Goal: Information Seeking & Learning: Learn about a topic

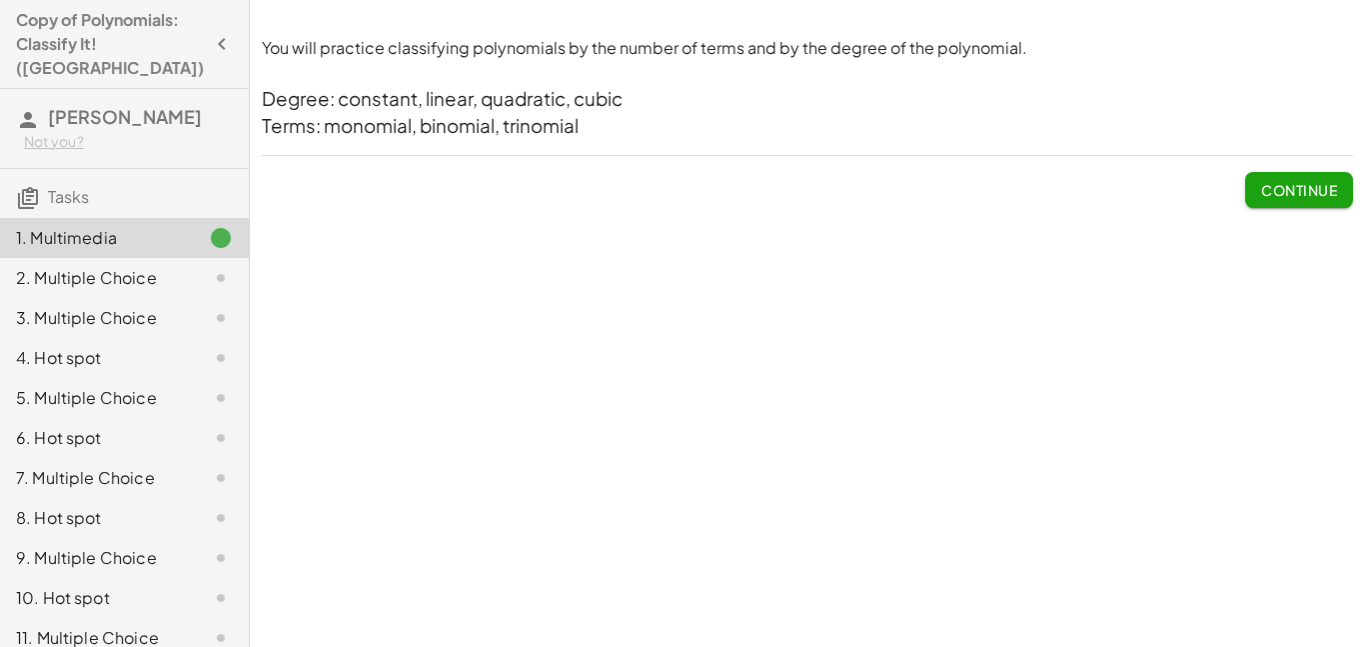
click at [1324, 188] on span "Continue" at bounding box center [1299, 190] width 76 height 18
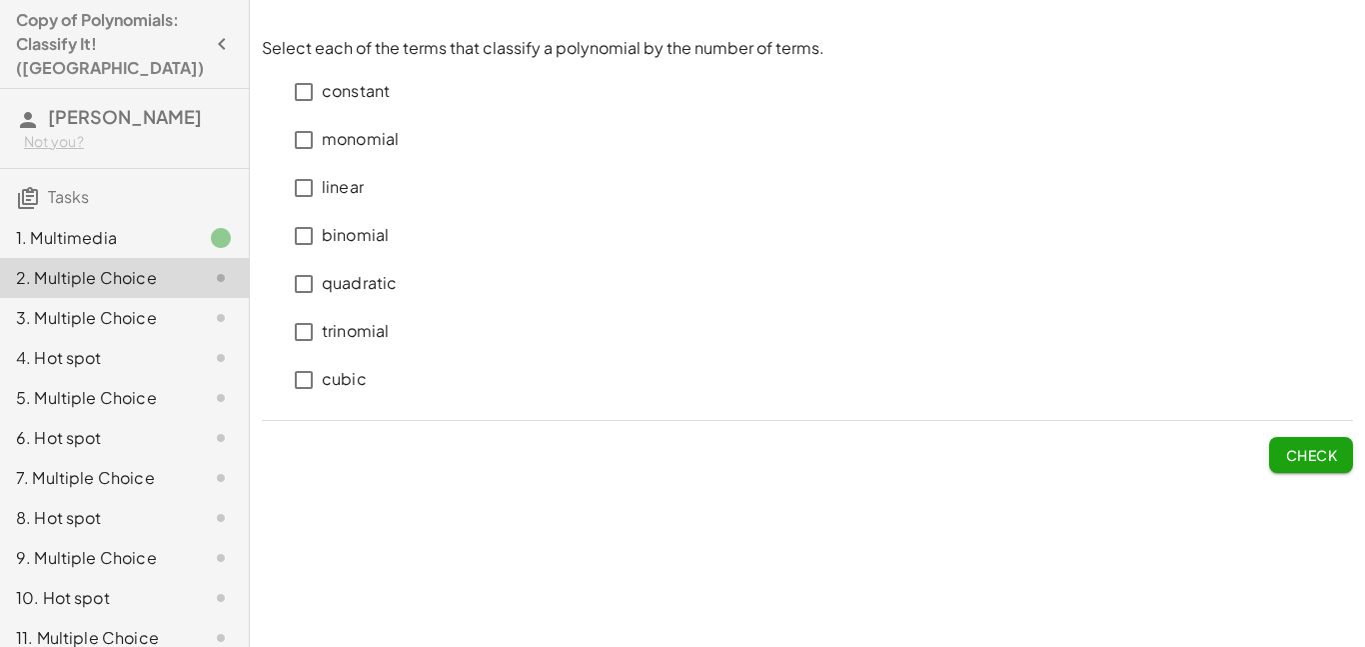
click at [378, 131] on p "monomial" at bounding box center [360, 139] width 77 height 23
click at [345, 237] on p "binomial" at bounding box center [355, 235] width 67 height 23
click at [376, 334] on p "trinomial" at bounding box center [355, 331] width 67 height 23
click at [1298, 447] on span "Check" at bounding box center [1311, 455] width 52 height 18
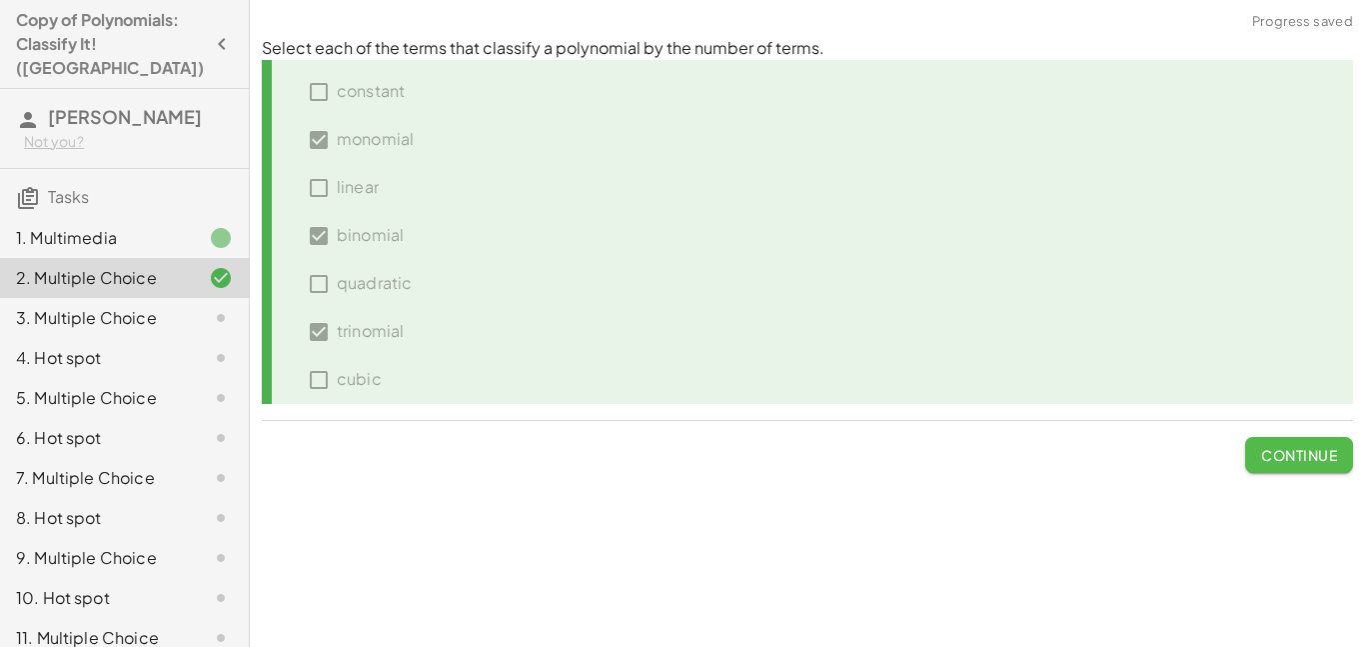
click at [1300, 454] on span "Continue" at bounding box center [1299, 455] width 76 height 18
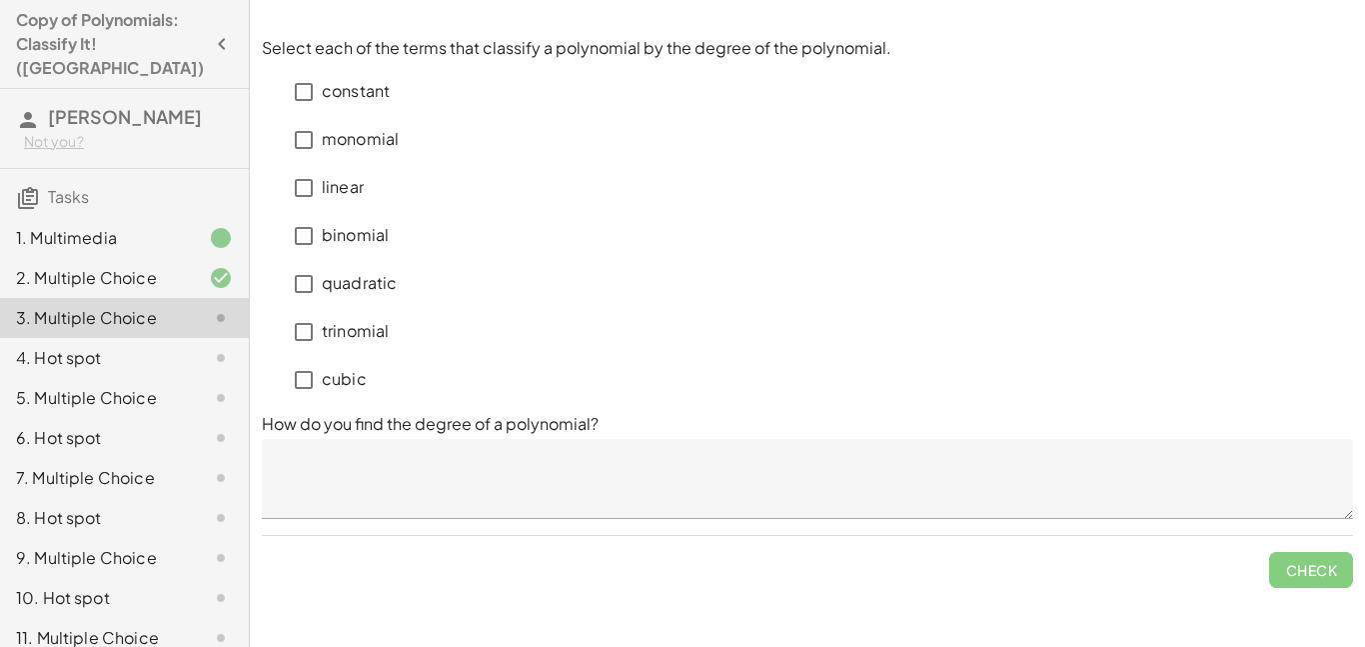
click at [353, 87] on p "constant" at bounding box center [356, 91] width 68 height 23
click at [388, 492] on textarea at bounding box center [808, 479] width 1092 height 80
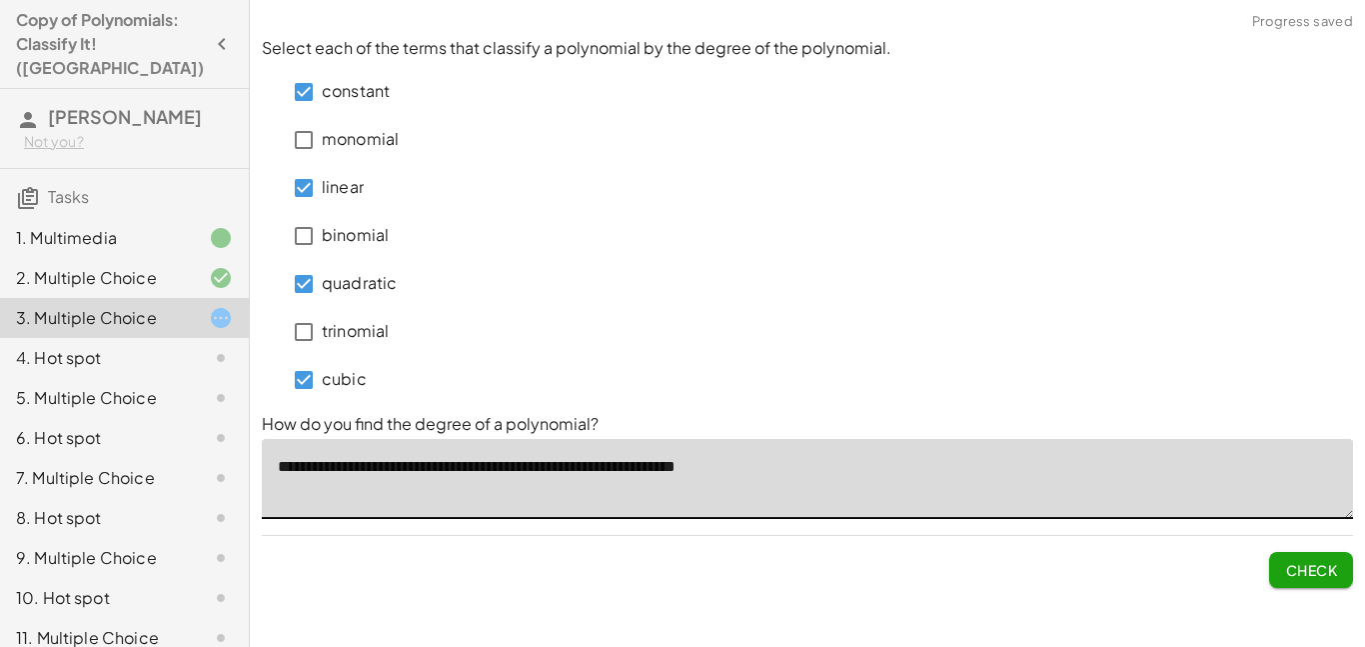
click at [723, 470] on textarea "**********" at bounding box center [808, 479] width 1092 height 80
click at [707, 467] on textarea "**********" at bounding box center [808, 479] width 1092 height 80
click at [716, 466] on textarea "**********" at bounding box center [808, 479] width 1092 height 80
click at [808, 478] on textarea "**********" at bounding box center [808, 479] width 1092 height 80
click at [1292, 574] on span "Check" at bounding box center [1311, 570] width 52 height 18
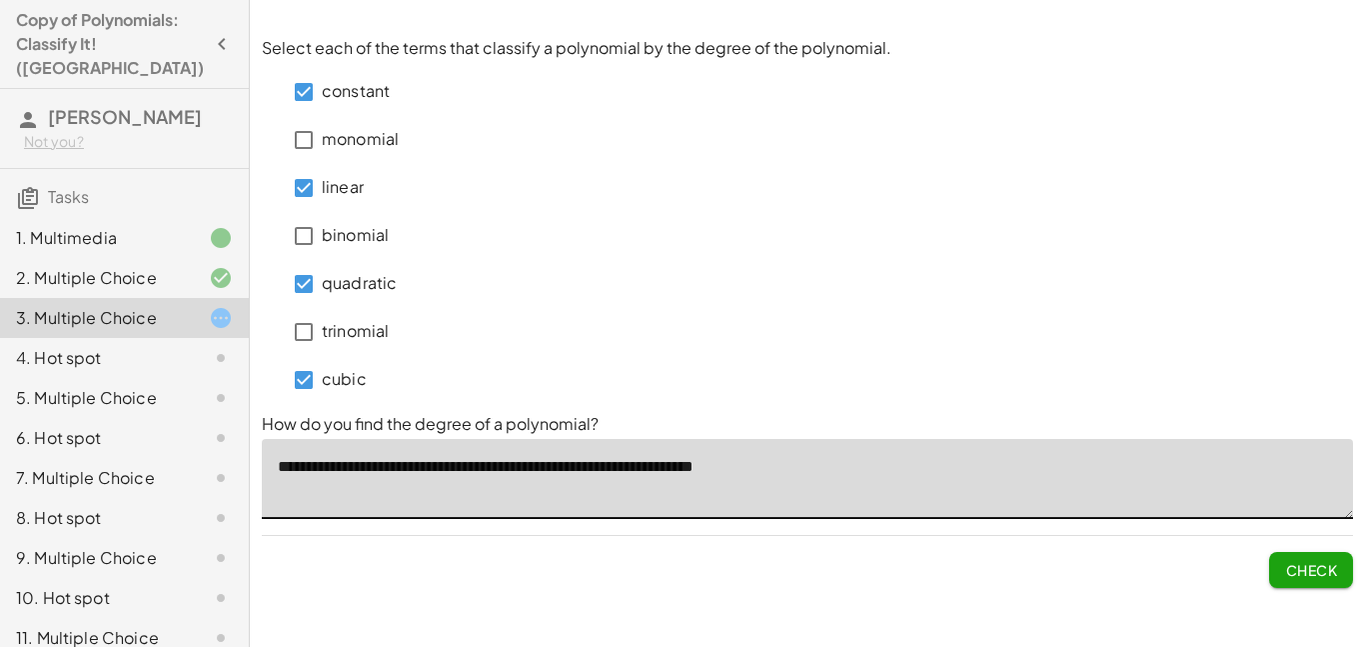
type textarea "**********"
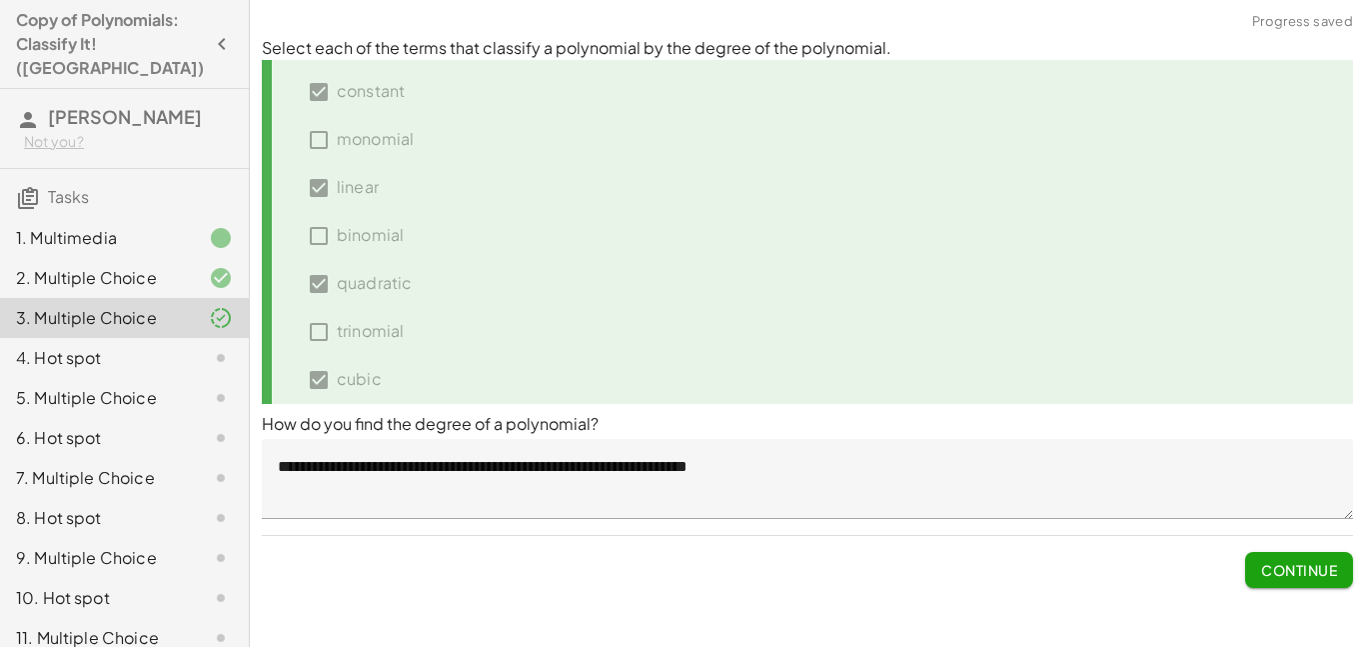
click at [1302, 566] on span "Continue" at bounding box center [1299, 570] width 76 height 18
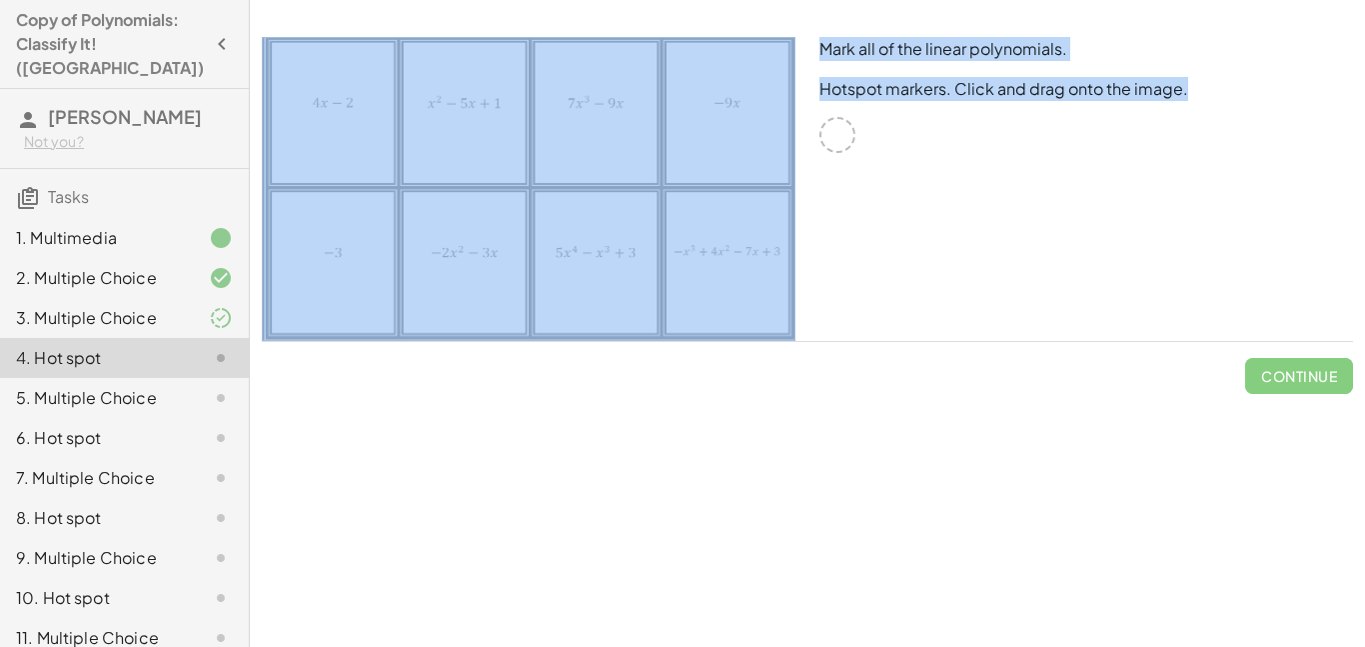
drag, startPoint x: 849, startPoint y: 135, endPoint x: 758, endPoint y: 117, distance: 92.7
click at [758, 117] on div "Mark all of the linear polynomials. Hotspot markers. Click and drag onto the im…" at bounding box center [808, 189] width 1116 height 328
click at [977, 232] on div "Mark all of the linear polynomials. Hotspot markers. Click and drag onto the im…" at bounding box center [1087, 189] width 558 height 328
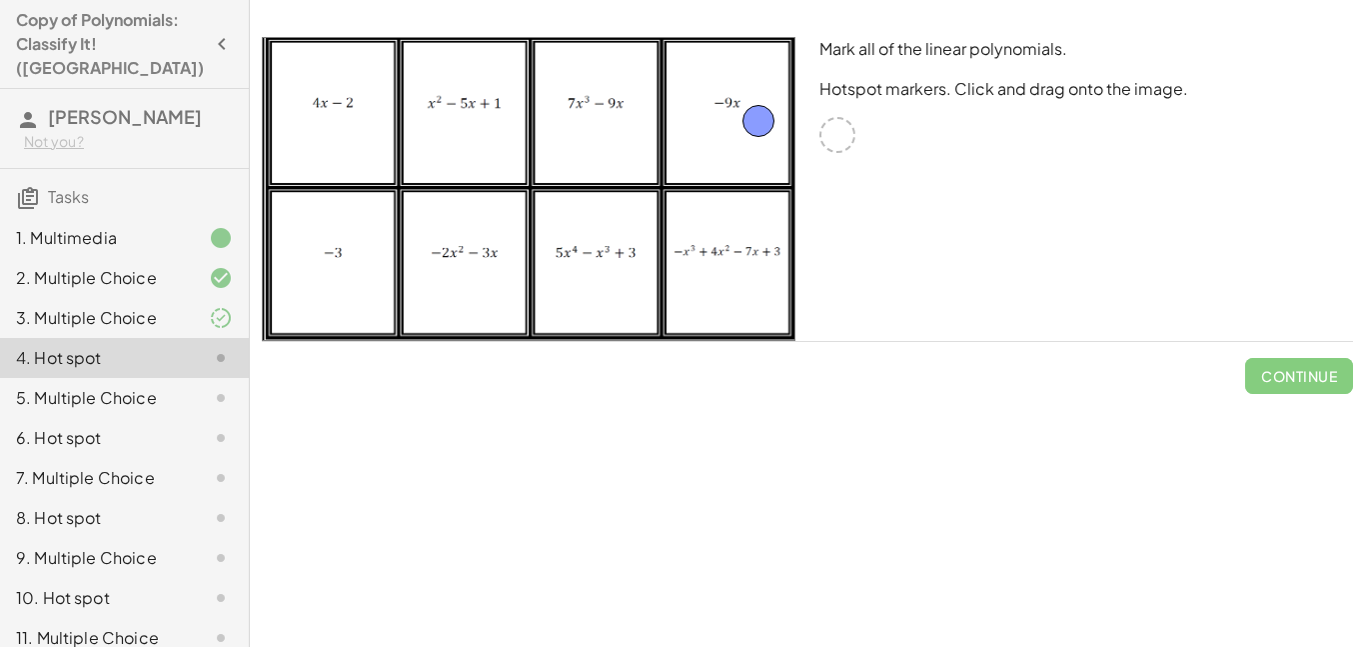
drag, startPoint x: 834, startPoint y: 145, endPoint x: 751, endPoint y: 125, distance: 85.3
drag, startPoint x: 833, startPoint y: 136, endPoint x: 342, endPoint y: 307, distance: 519.7
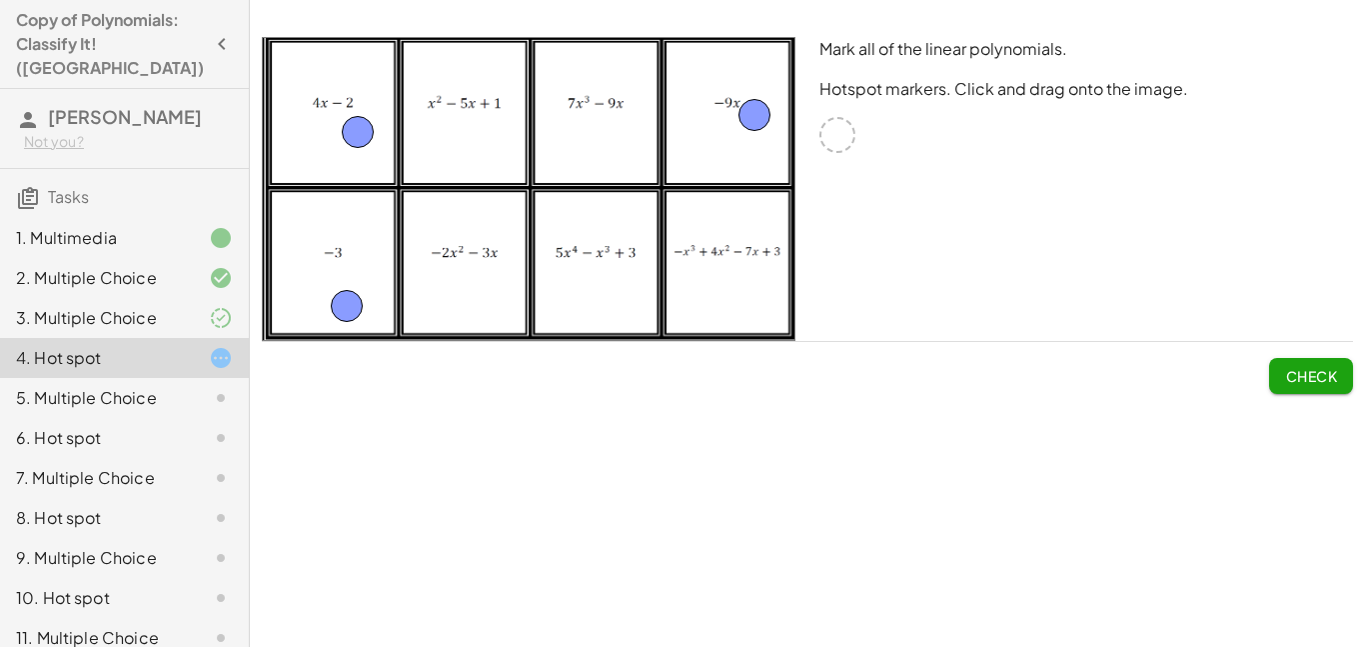
drag, startPoint x: 834, startPoint y: 136, endPoint x: 354, endPoint y: 133, distance: 479.8
drag, startPoint x: 346, startPoint y: 306, endPoint x: 818, endPoint y: 259, distance: 474.1
click at [1292, 374] on span "Check" at bounding box center [1311, 376] width 52 height 18
click at [1290, 370] on span "Continue" at bounding box center [1299, 376] width 76 height 18
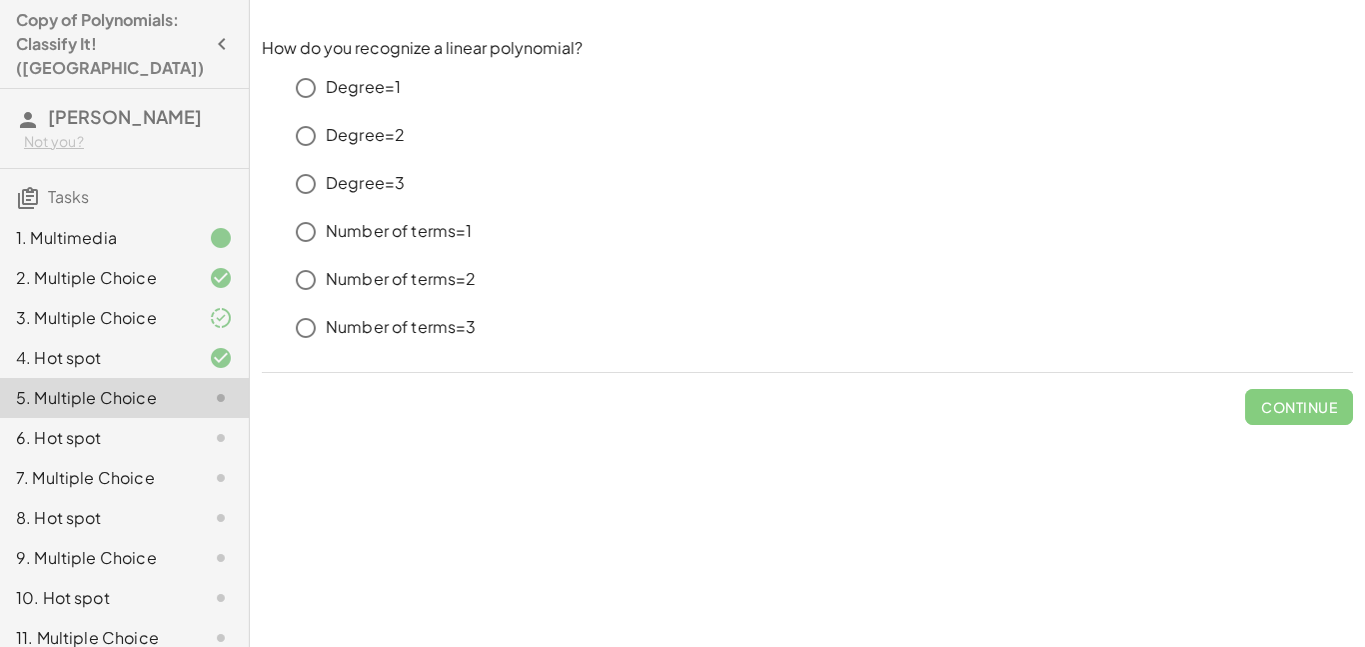
click at [365, 88] on p "Degree=1" at bounding box center [363, 87] width 75 height 23
click at [1289, 403] on span "Check" at bounding box center [1311, 407] width 52 height 18
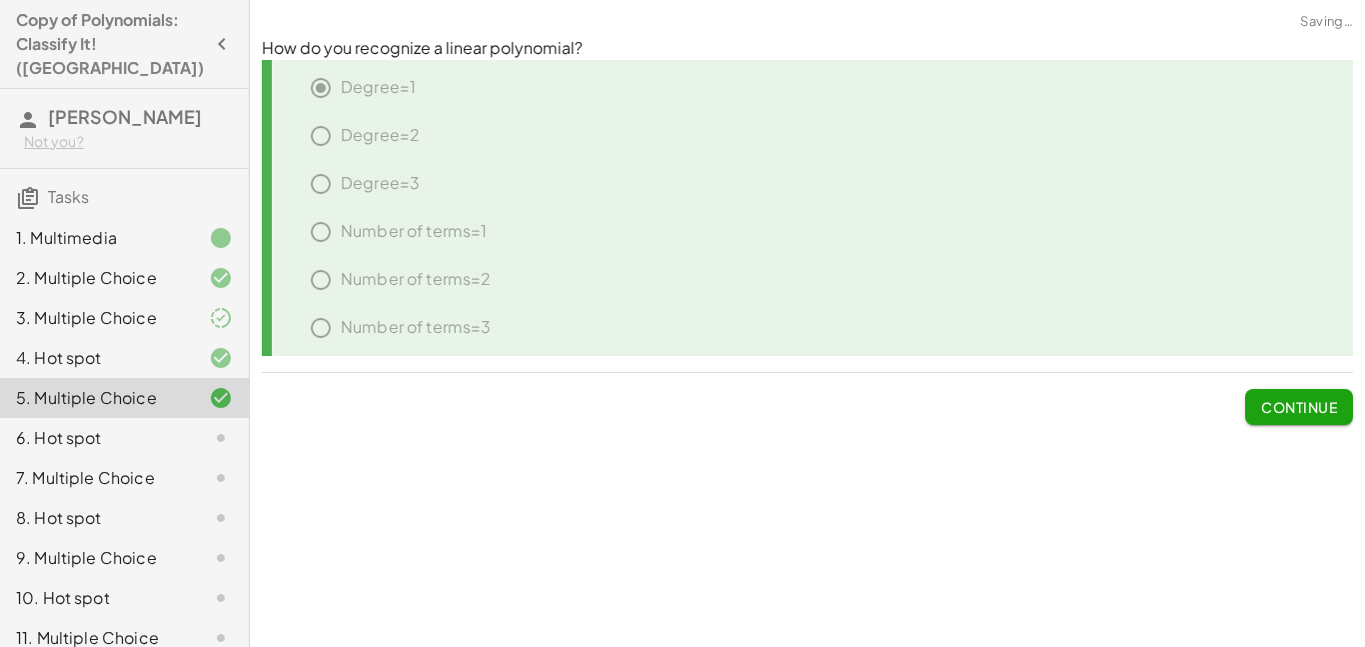
click at [1289, 403] on span "Continue" at bounding box center [1299, 407] width 76 height 18
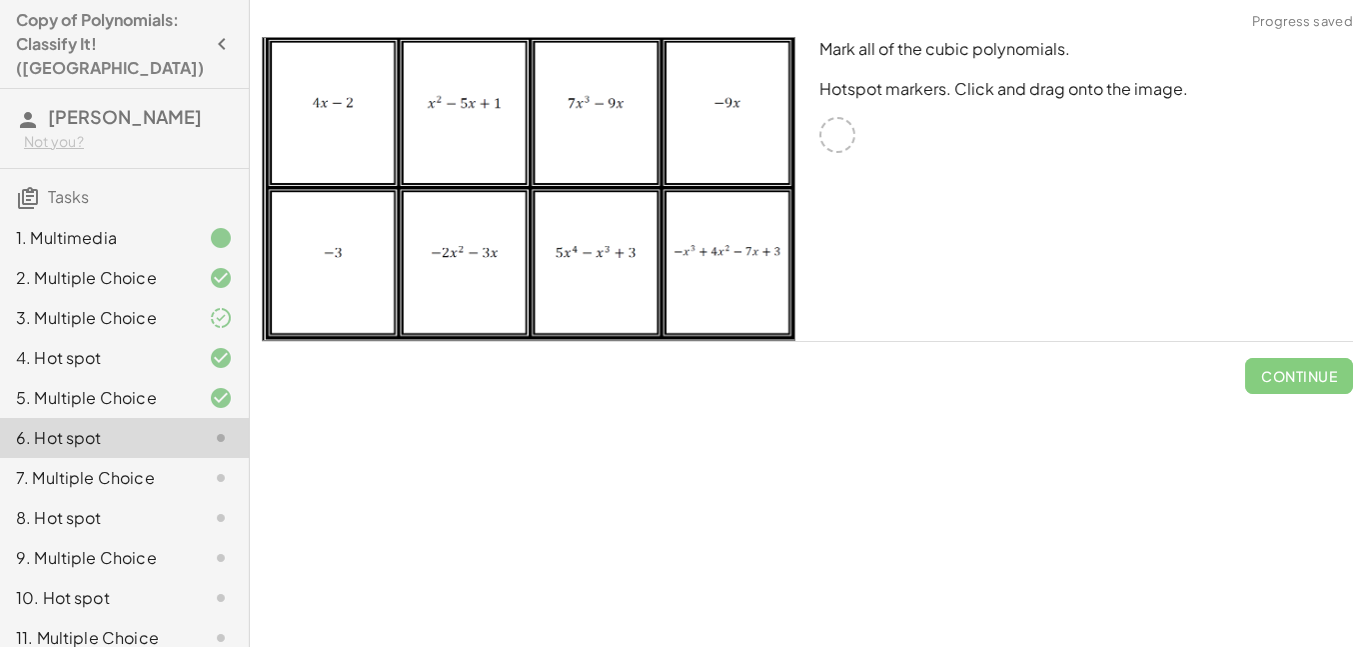
drag, startPoint x: 838, startPoint y: 133, endPoint x: 823, endPoint y: 129, distance: 15.5
click at [823, 129] on div at bounding box center [838, 135] width 36 height 36
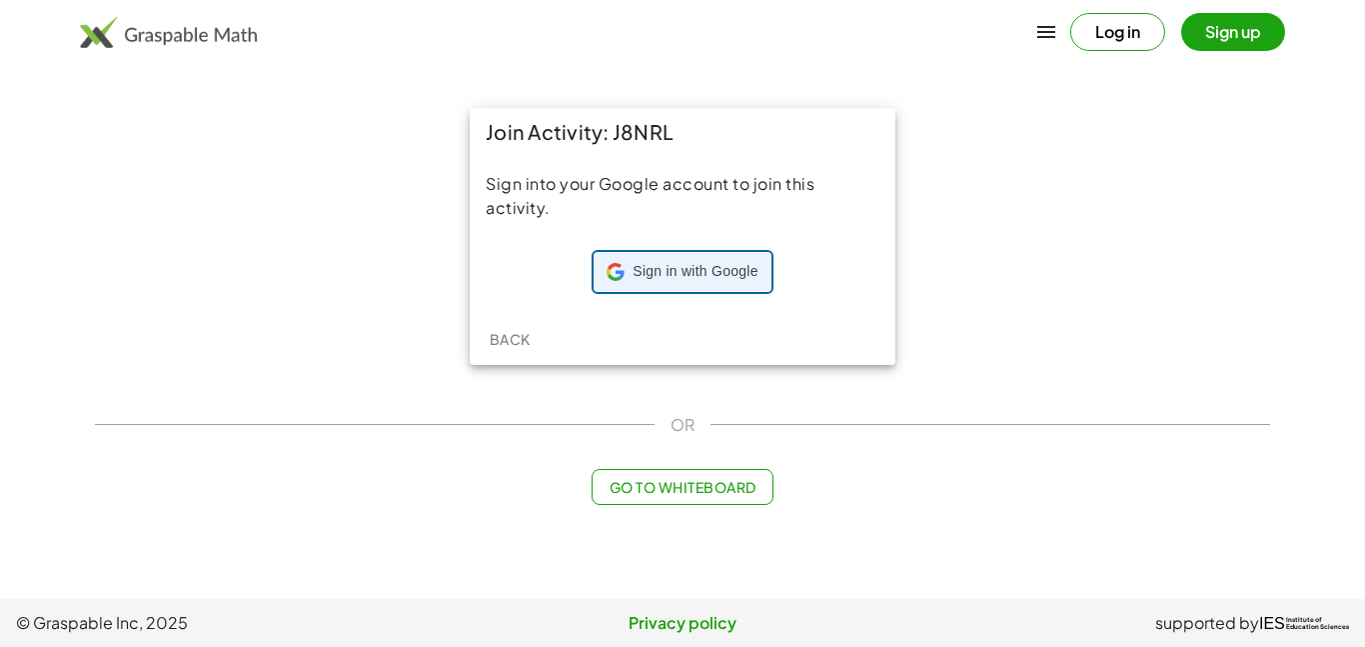
click at [668, 273] on span "Sign in with Google" at bounding box center [695, 272] width 125 height 20
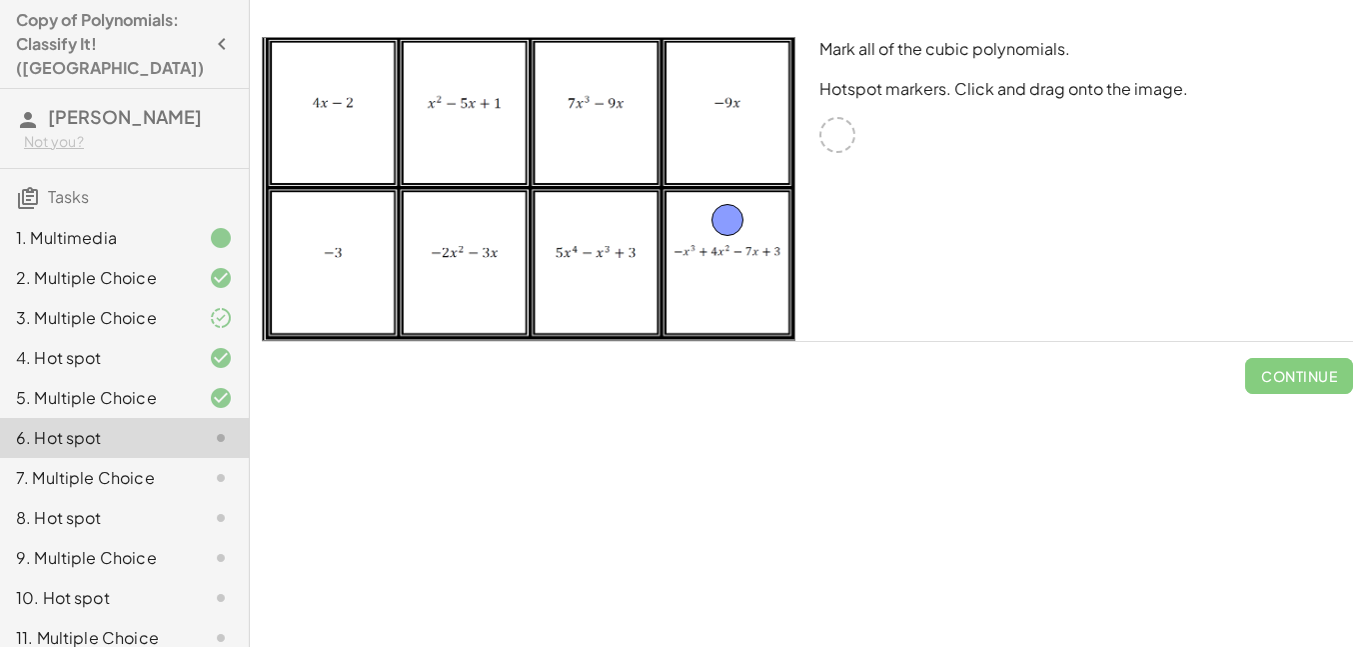
drag, startPoint x: 829, startPoint y: 144, endPoint x: 718, endPoint y: 229, distance: 139.7
drag, startPoint x: 849, startPoint y: 132, endPoint x: 622, endPoint y: 136, distance: 226.9
click at [1314, 376] on span "Check" at bounding box center [1311, 376] width 52 height 18
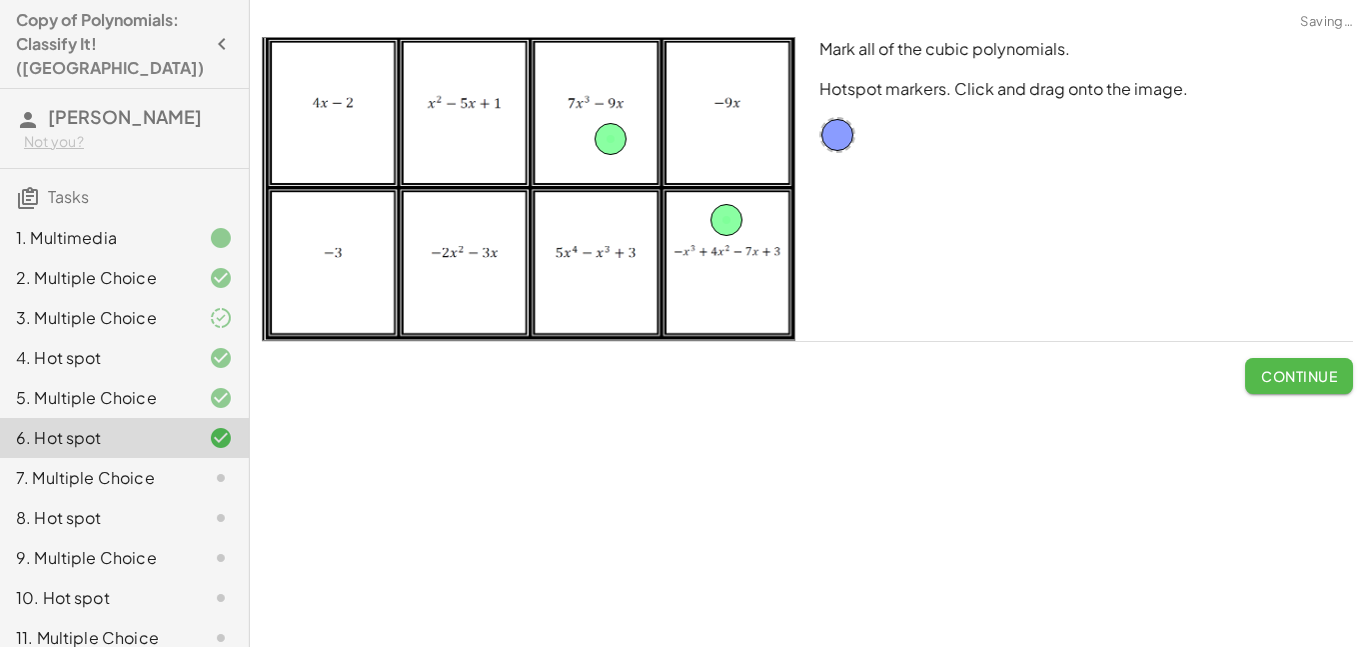
click at [1311, 373] on span "Continue" at bounding box center [1299, 376] width 76 height 18
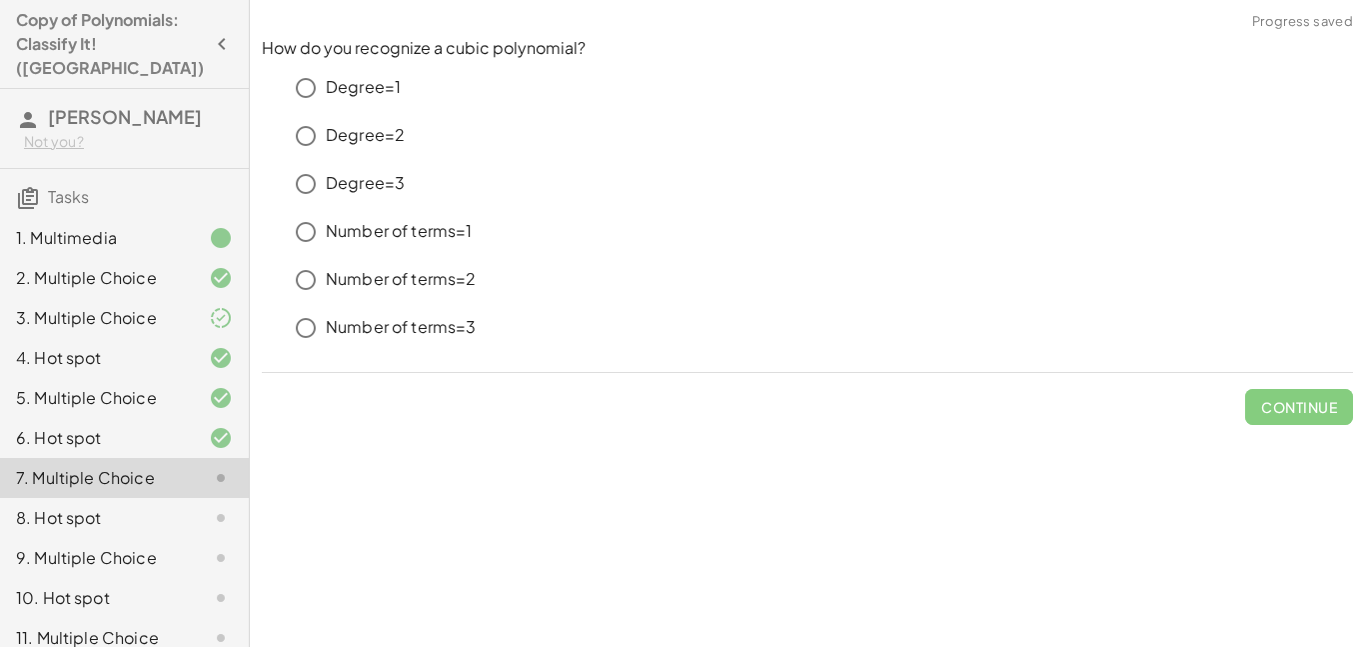
click at [353, 183] on p "Degree=3" at bounding box center [365, 183] width 79 height 23
click at [1328, 414] on span "Check" at bounding box center [1311, 407] width 52 height 18
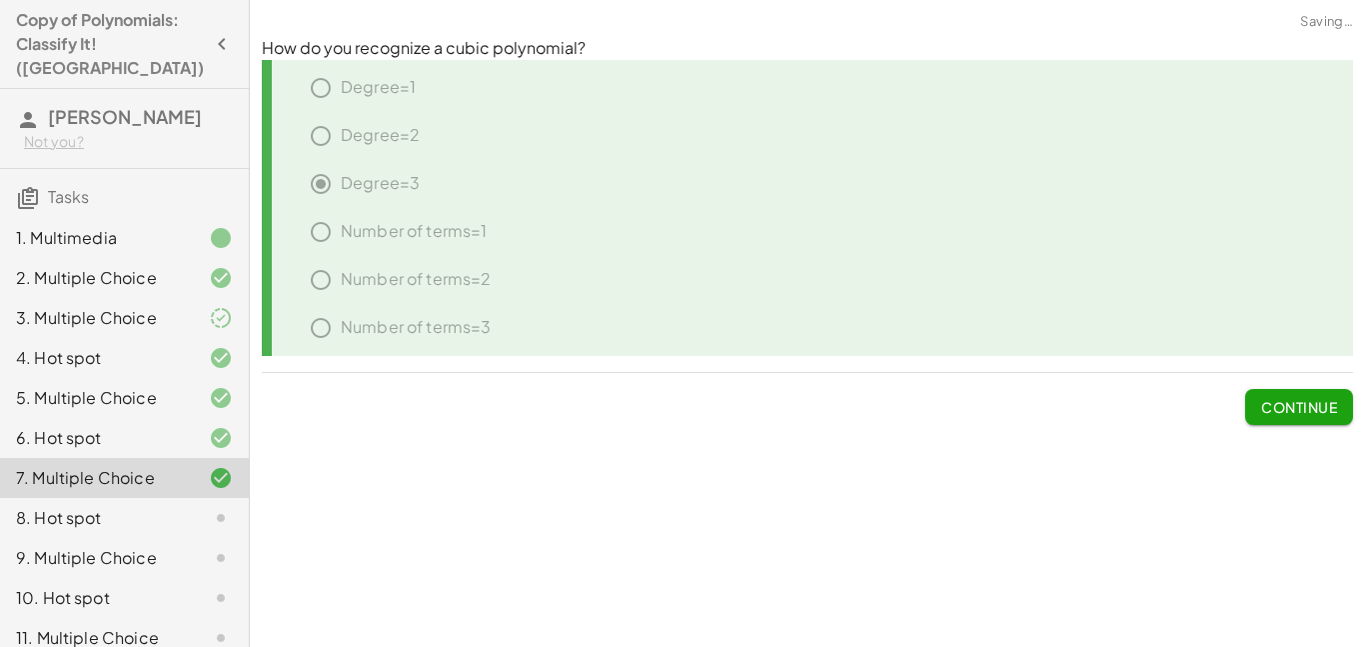
click at [1328, 415] on span "Continue" at bounding box center [1299, 407] width 76 height 18
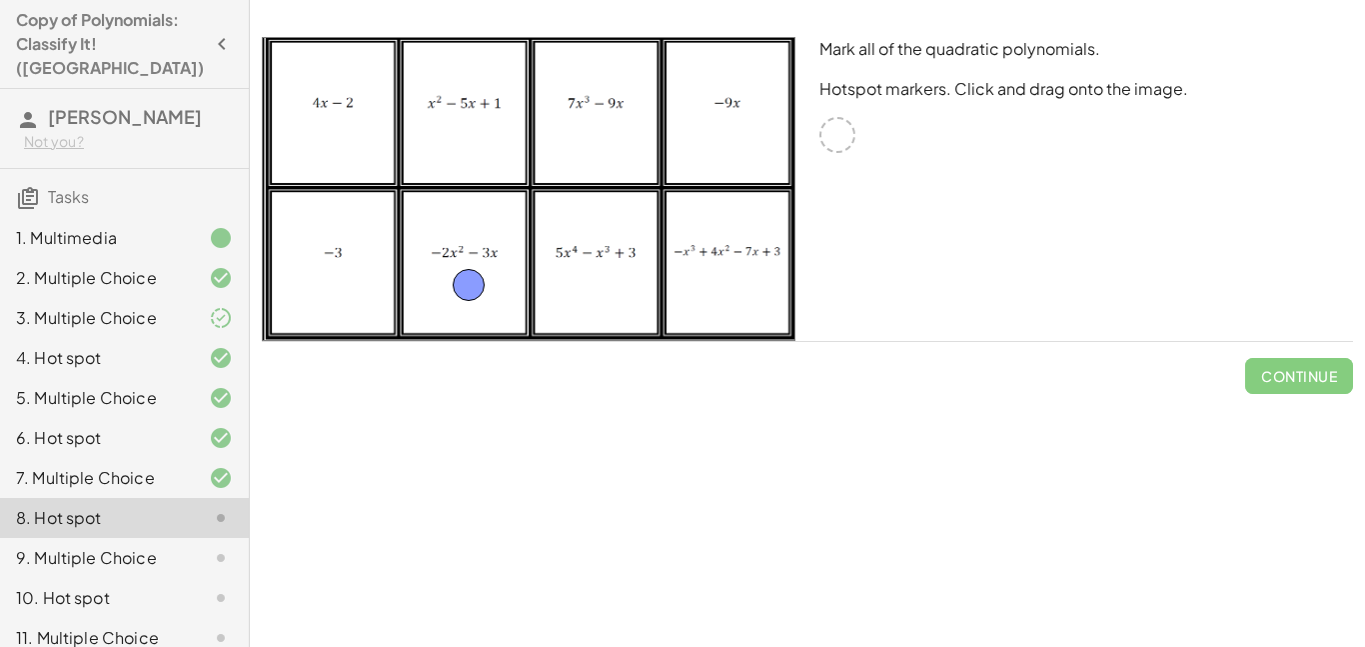
drag, startPoint x: 840, startPoint y: 134, endPoint x: 476, endPoint y: 285, distance: 393.9
drag, startPoint x: 843, startPoint y: 130, endPoint x: 492, endPoint y: 132, distance: 350.9
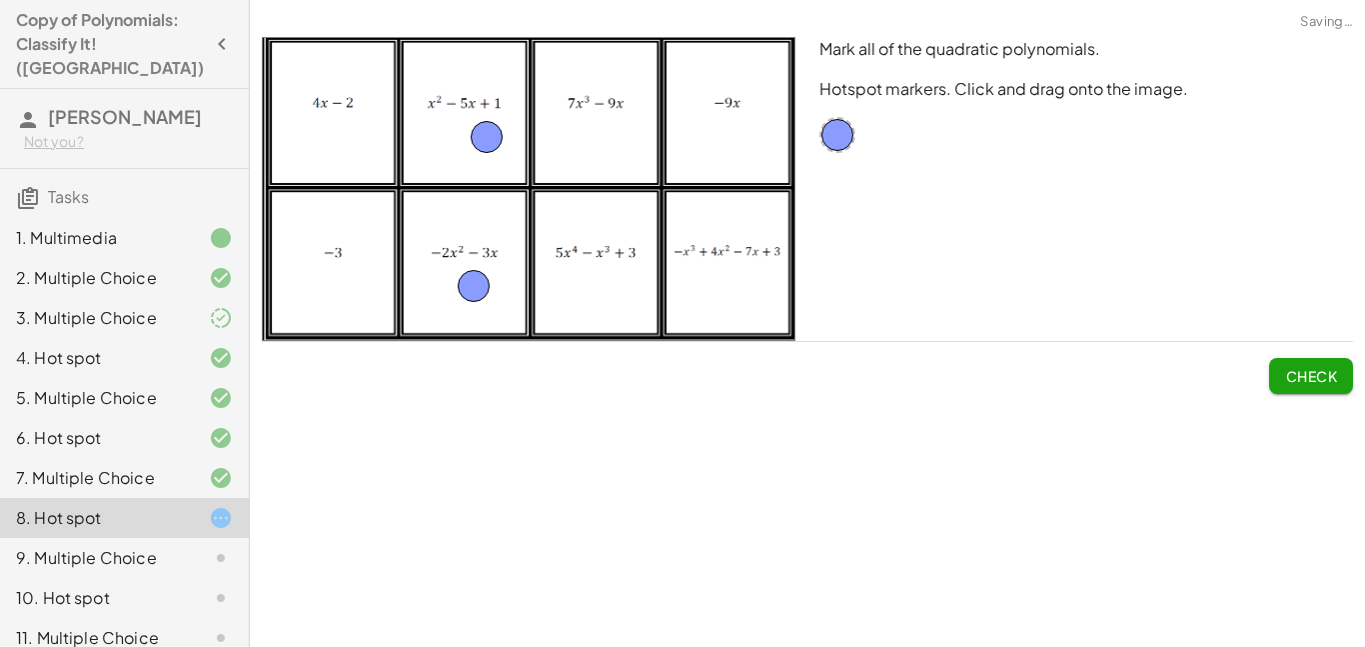
click at [1306, 375] on span "Check" at bounding box center [1311, 376] width 52 height 18
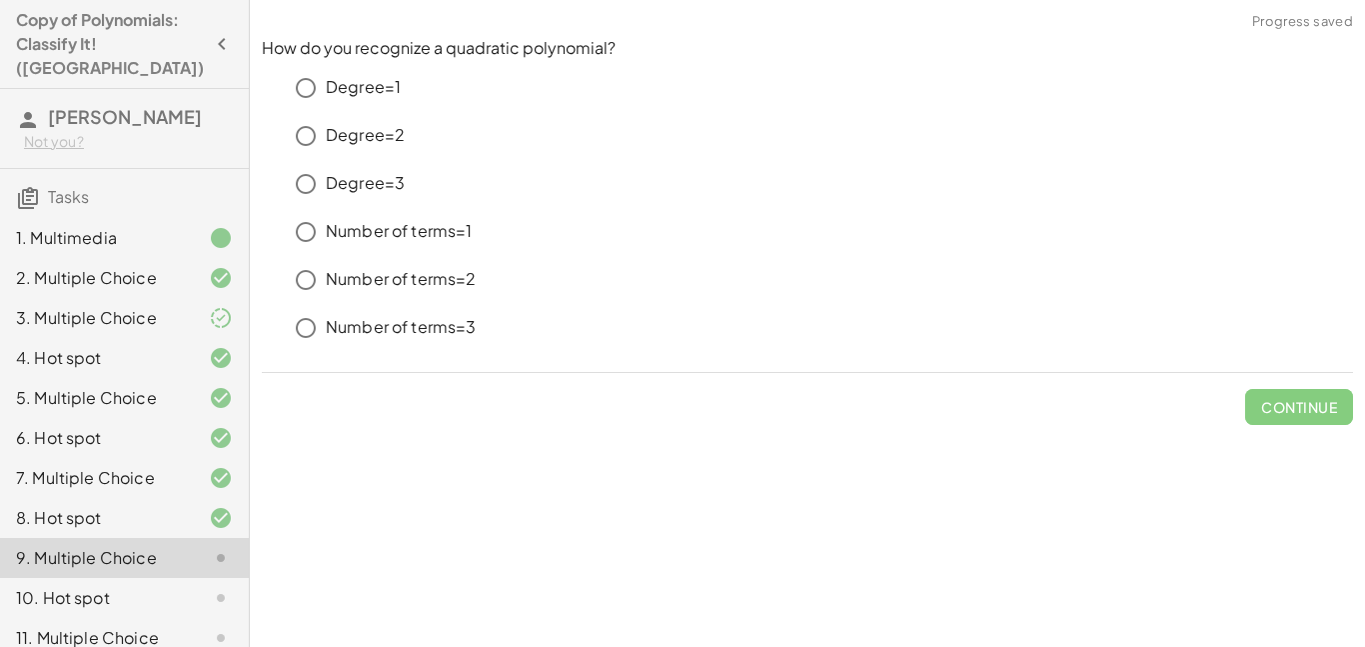
click at [345, 136] on p "Degree=2" at bounding box center [365, 135] width 79 height 23
click at [1276, 406] on button "Check" at bounding box center [1311, 407] width 84 height 36
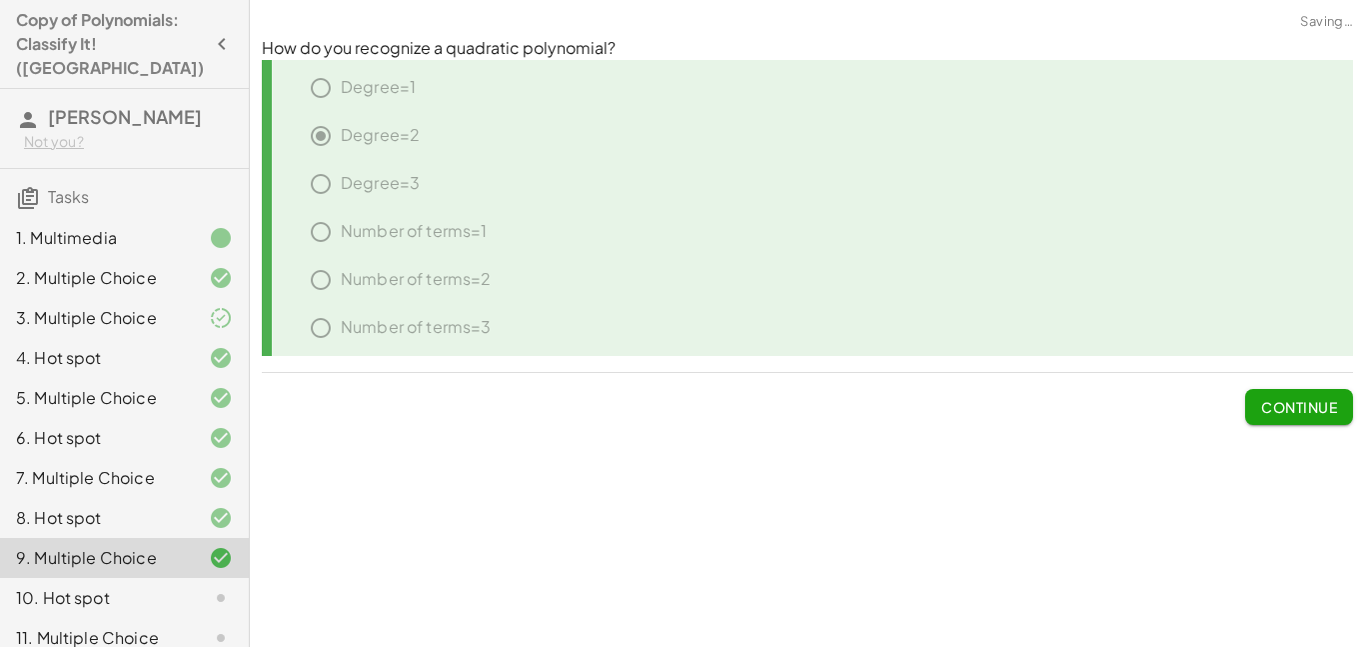
click at [1283, 410] on span "Continue" at bounding box center [1299, 407] width 76 height 18
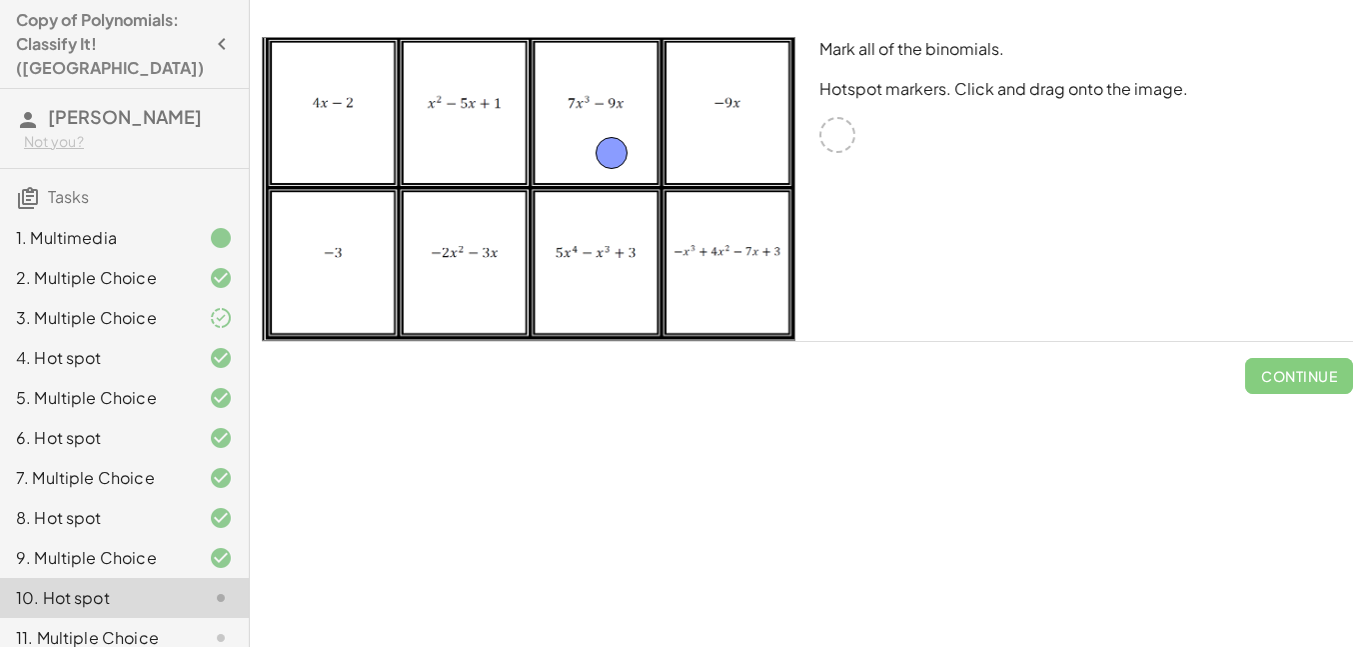
drag, startPoint x: 841, startPoint y: 148, endPoint x: 611, endPoint y: 166, distance: 230.6
drag, startPoint x: 834, startPoint y: 145, endPoint x: 467, endPoint y: 291, distance: 394.8
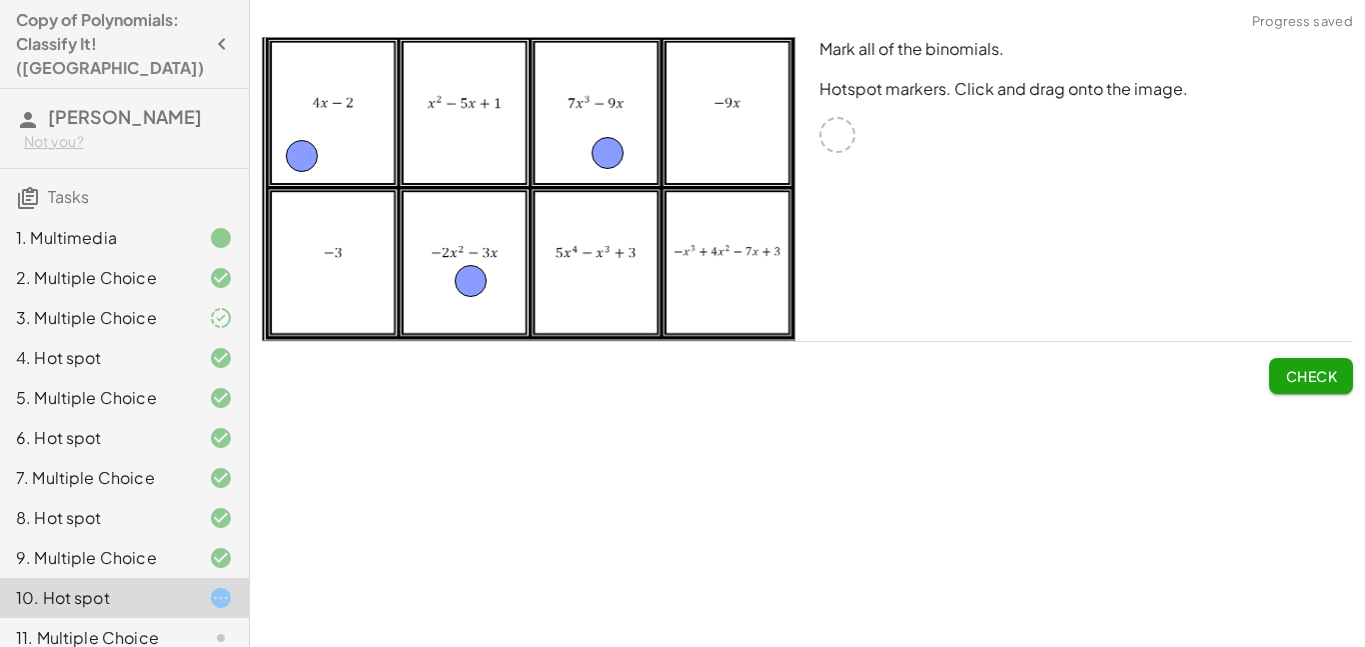
drag, startPoint x: 841, startPoint y: 138, endPoint x: 318, endPoint y: 150, distance: 522.9
click at [1281, 367] on button "Check" at bounding box center [1311, 376] width 84 height 36
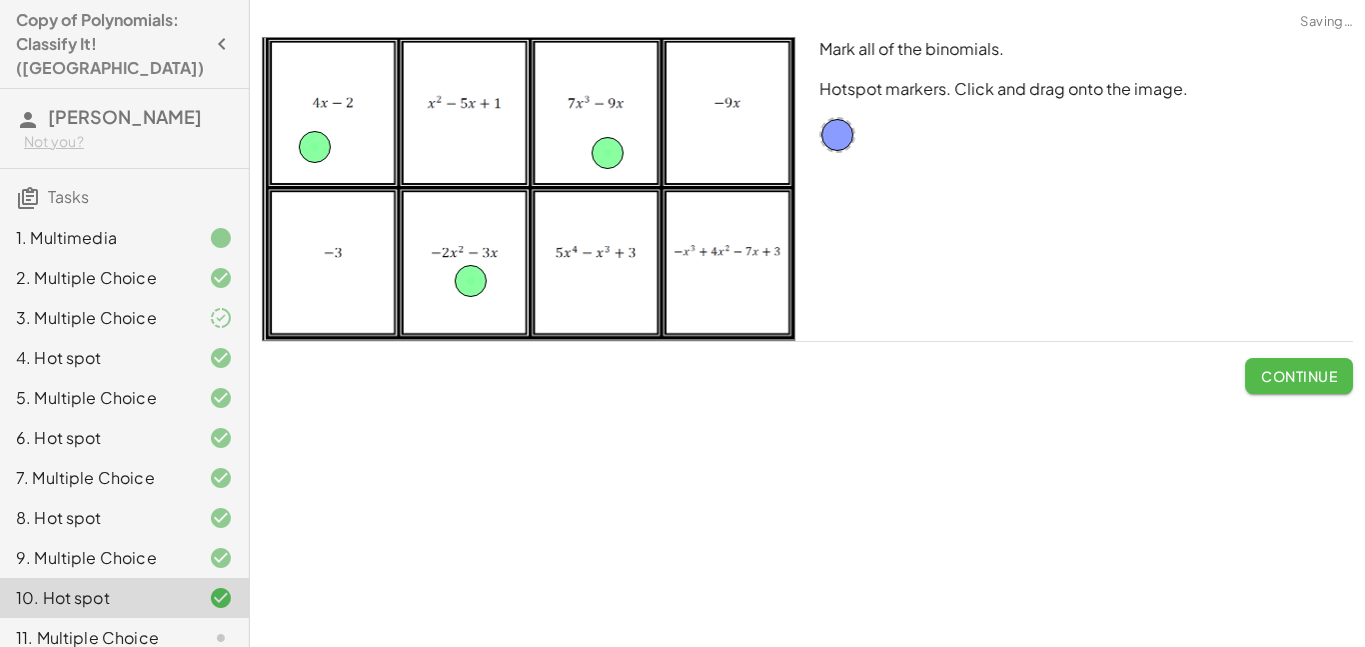
click at [1288, 367] on span "Continue" at bounding box center [1299, 376] width 76 height 18
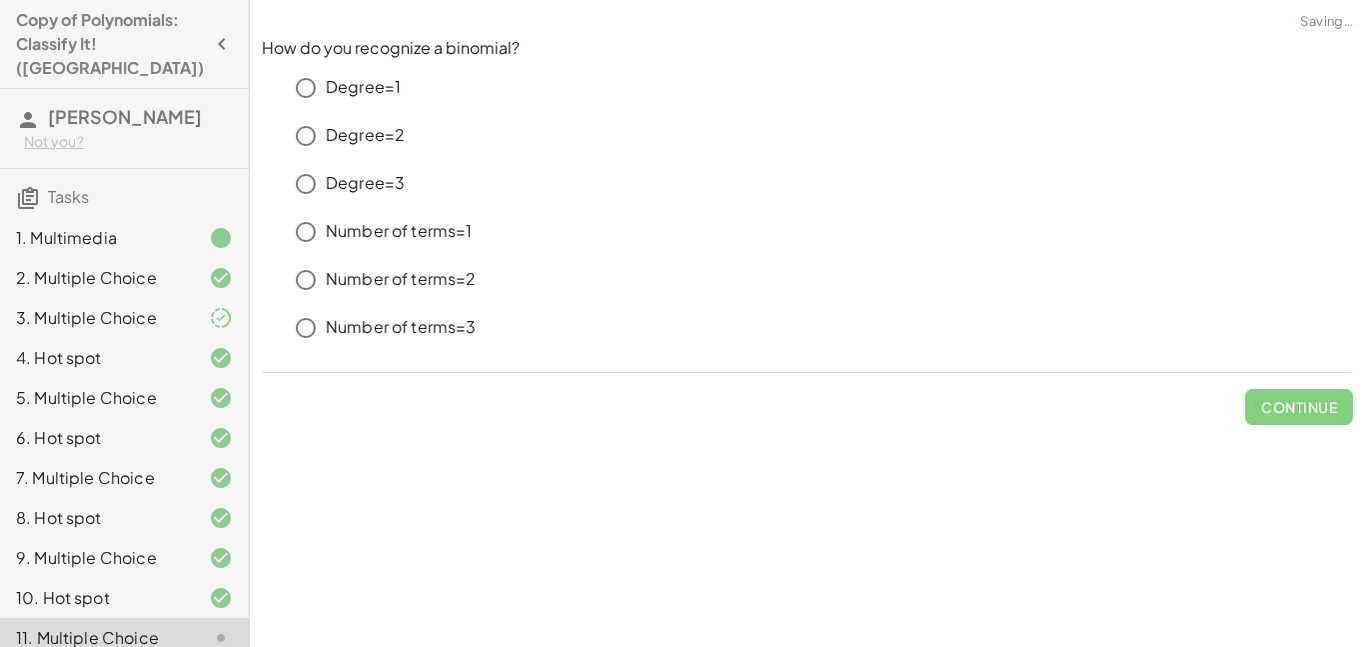
click at [392, 281] on p "Number of terms=2" at bounding box center [401, 279] width 151 height 23
click at [1311, 408] on span "Check" at bounding box center [1311, 407] width 52 height 18
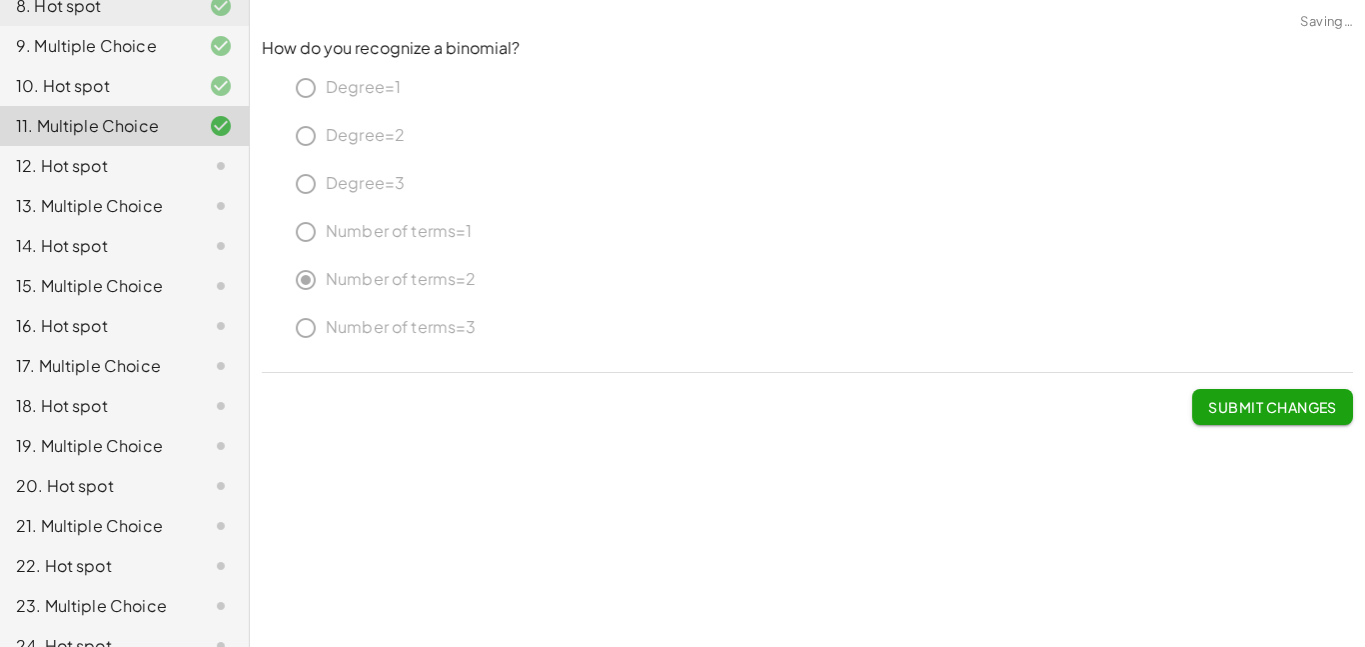
scroll to position [515, 0]
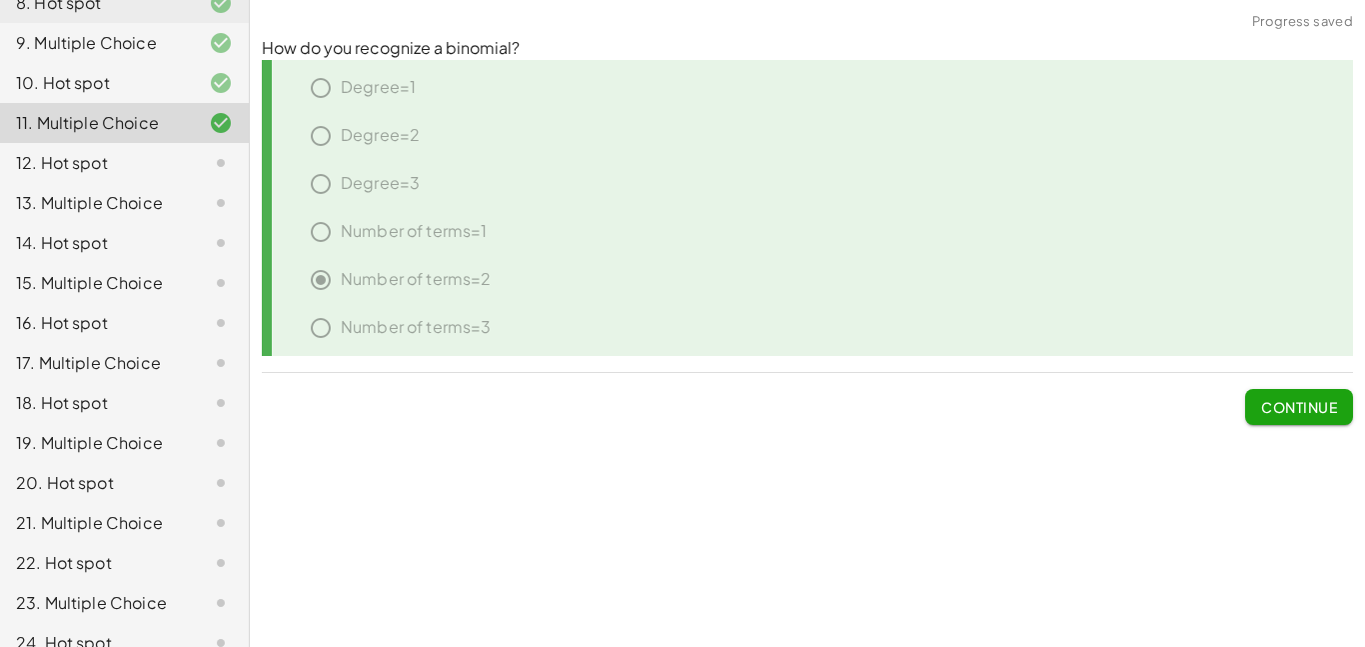
click at [1265, 402] on span "Continue" at bounding box center [1299, 407] width 76 height 18
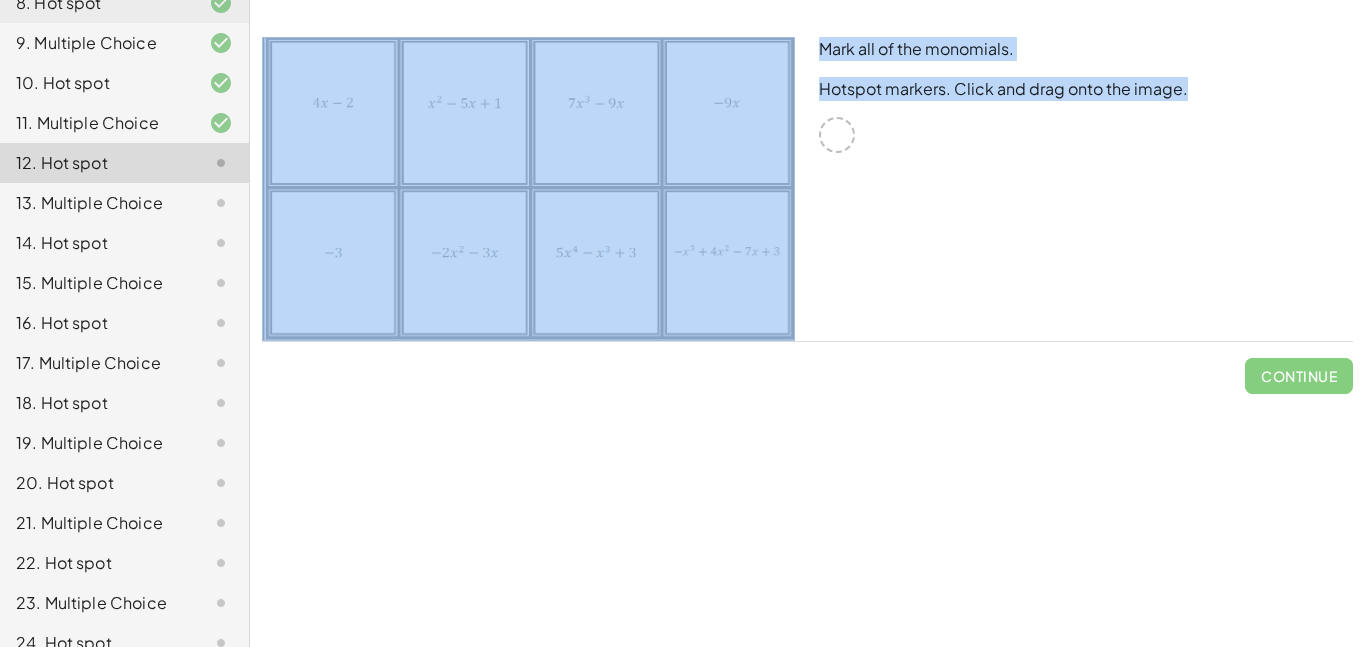
drag, startPoint x: 830, startPoint y: 148, endPoint x: 763, endPoint y: 155, distance: 67.3
click at [763, 155] on div "Mark all of the monomials. Hotspot markers. Click and drag onto the image." at bounding box center [808, 189] width 1116 height 328
click at [856, 191] on div "Mark all of the monomials. Hotspot markers. Click and drag onto the image." at bounding box center [1087, 189] width 558 height 328
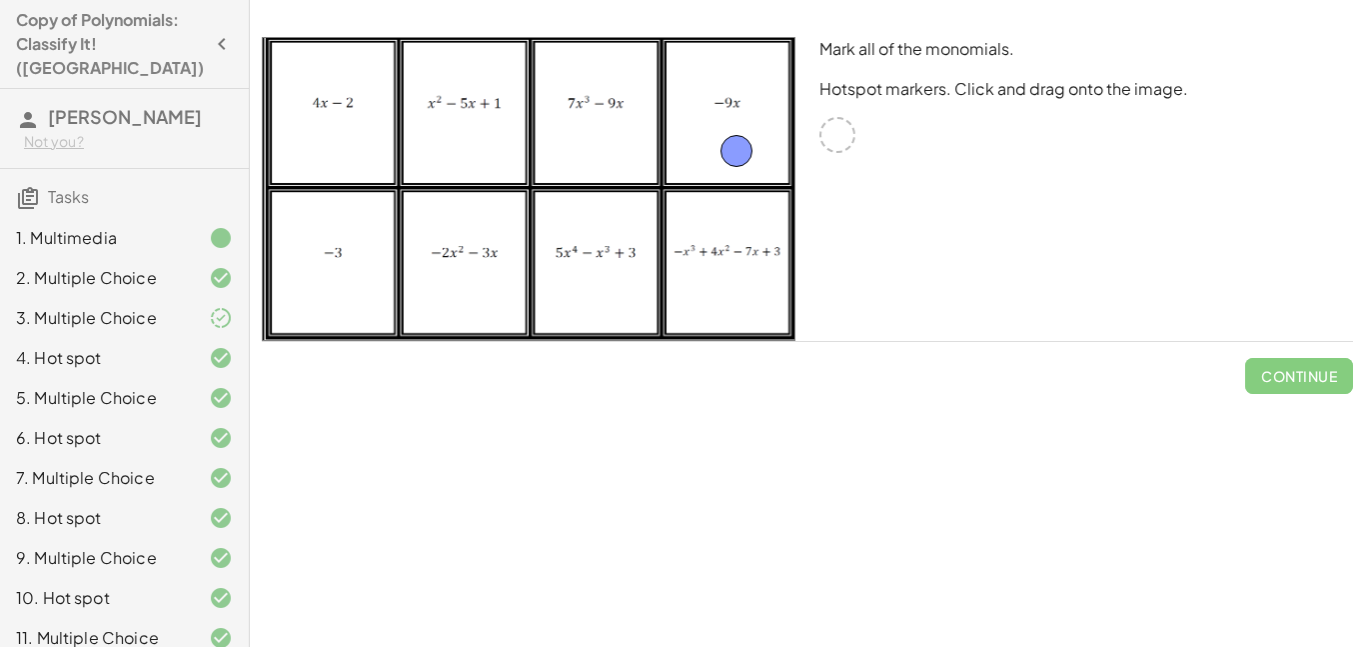
drag, startPoint x: 842, startPoint y: 130, endPoint x: 739, endPoint y: 145, distance: 104.0
click at [1282, 374] on button "Check" at bounding box center [1311, 376] width 84 height 36
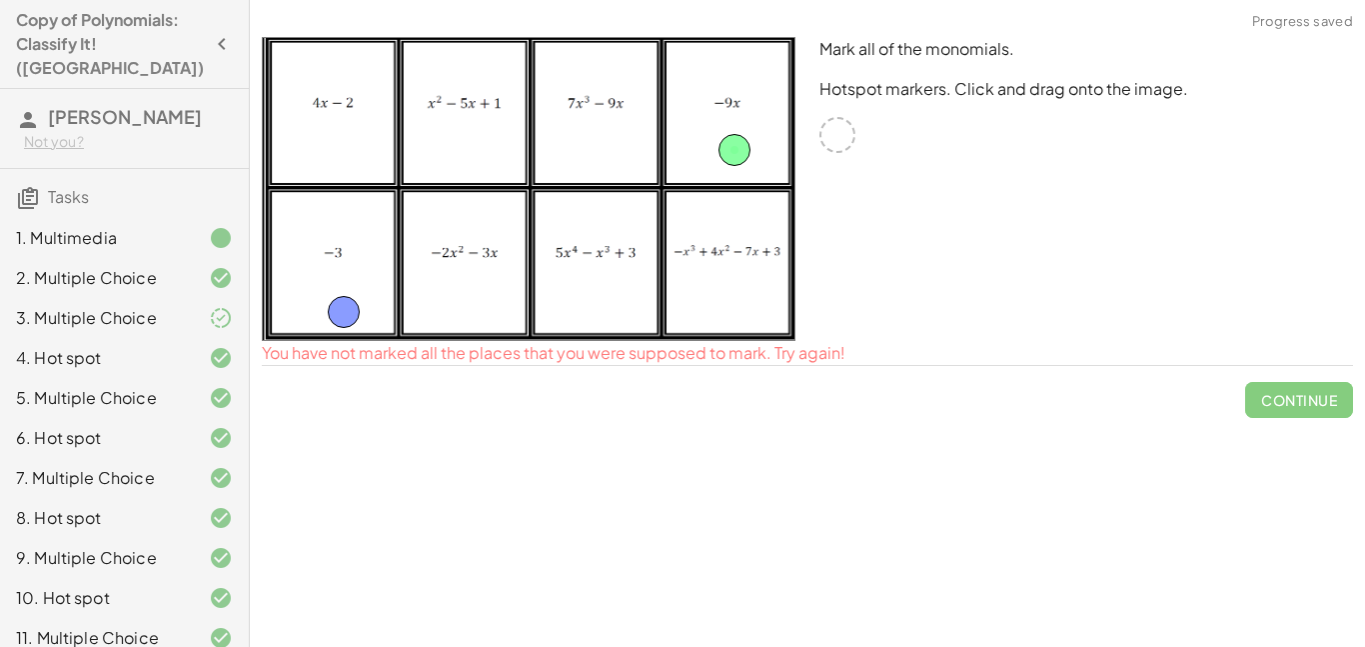
drag, startPoint x: 831, startPoint y: 145, endPoint x: 340, endPoint y: 313, distance: 518.7
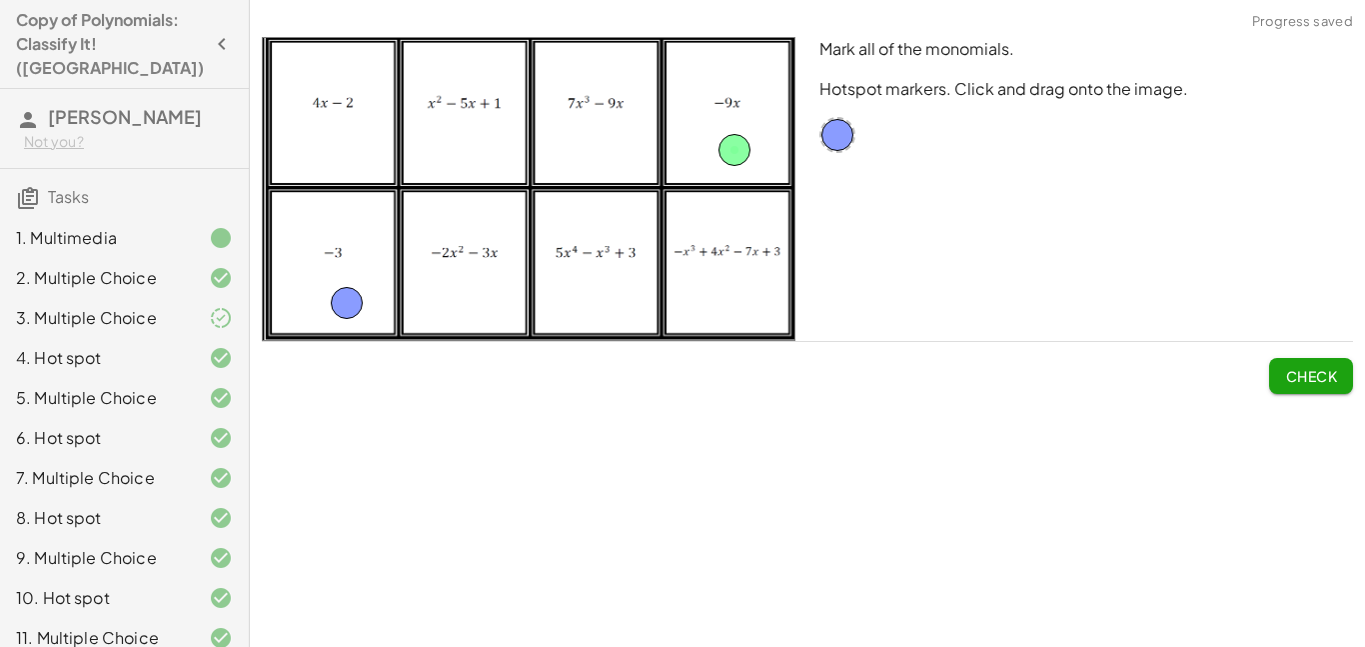
click at [1301, 372] on span "Check" at bounding box center [1311, 376] width 52 height 18
click at [1301, 380] on span "Continue" at bounding box center [1299, 376] width 76 height 18
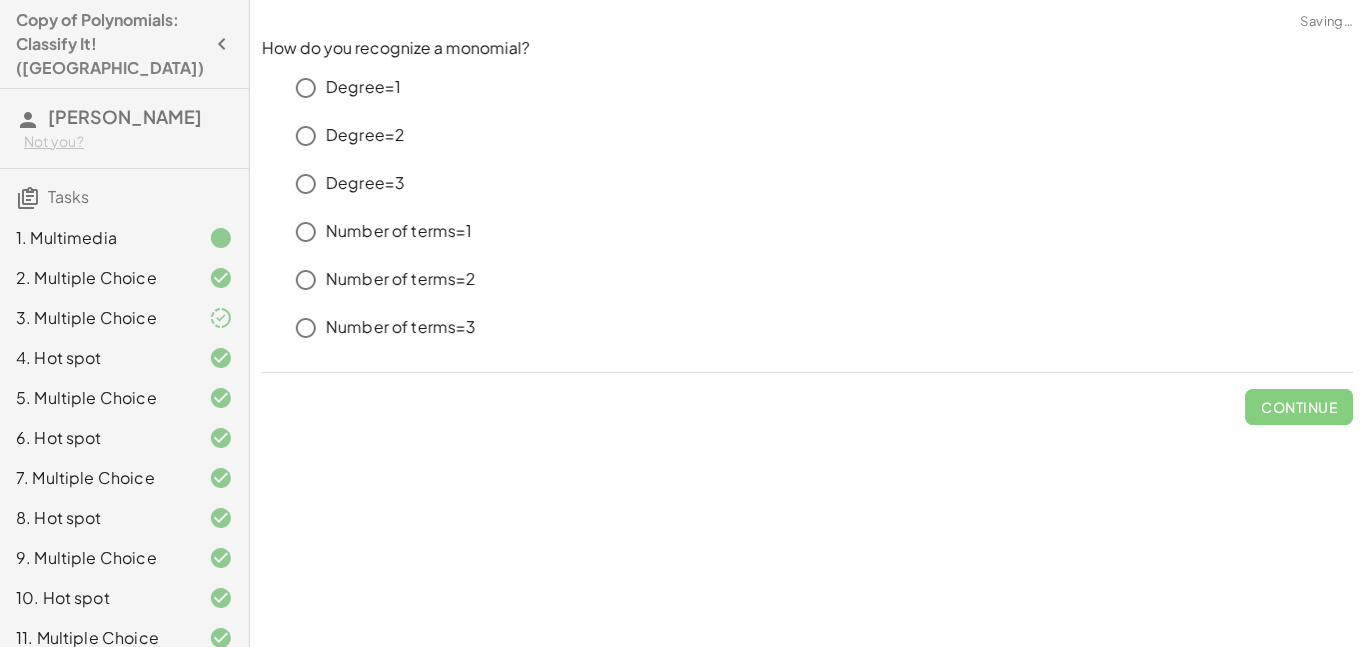
click at [400, 239] on p "Number of terms=1" at bounding box center [399, 231] width 147 height 23
click at [1309, 412] on span "Check" at bounding box center [1311, 407] width 52 height 18
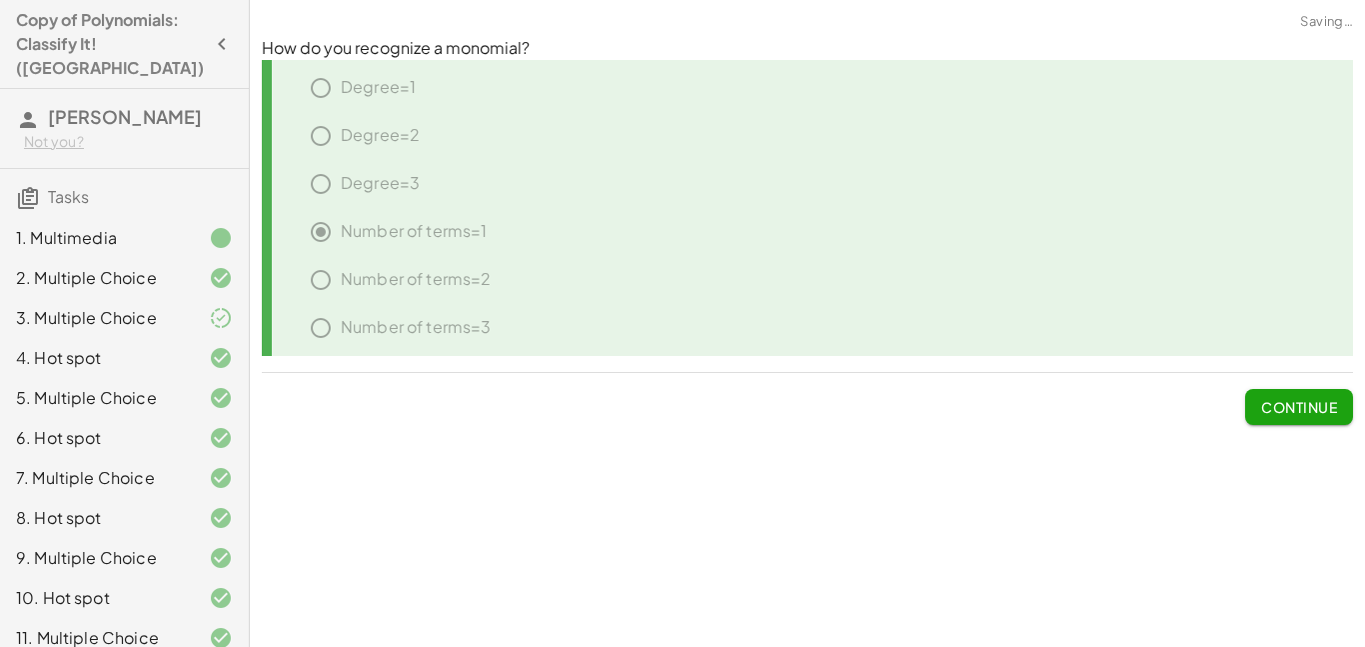
click at [1310, 412] on span "Continue" at bounding box center [1299, 407] width 76 height 18
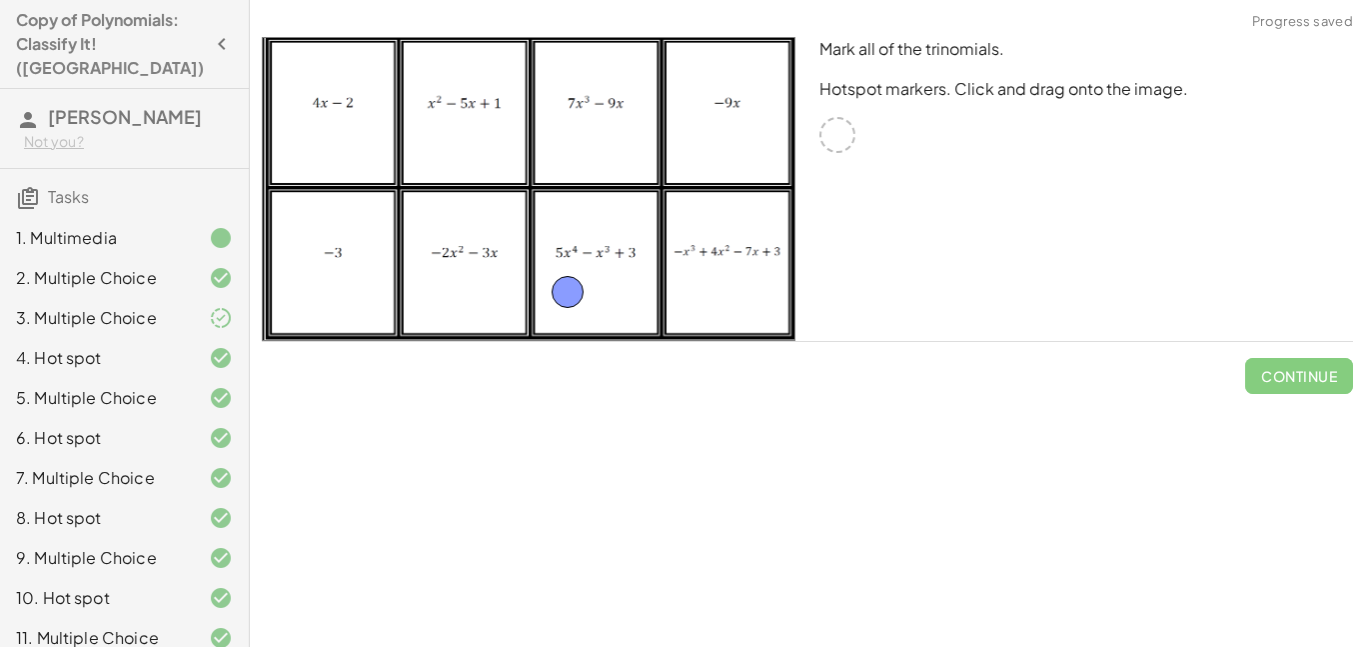
drag, startPoint x: 847, startPoint y: 135, endPoint x: 579, endPoint y: 293, distance: 311.0
drag, startPoint x: 849, startPoint y: 144, endPoint x: 468, endPoint y: 159, distance: 381.1
click at [1285, 373] on span "Check" at bounding box center [1311, 376] width 52 height 18
click at [1293, 375] on span "Continue" at bounding box center [1299, 376] width 76 height 18
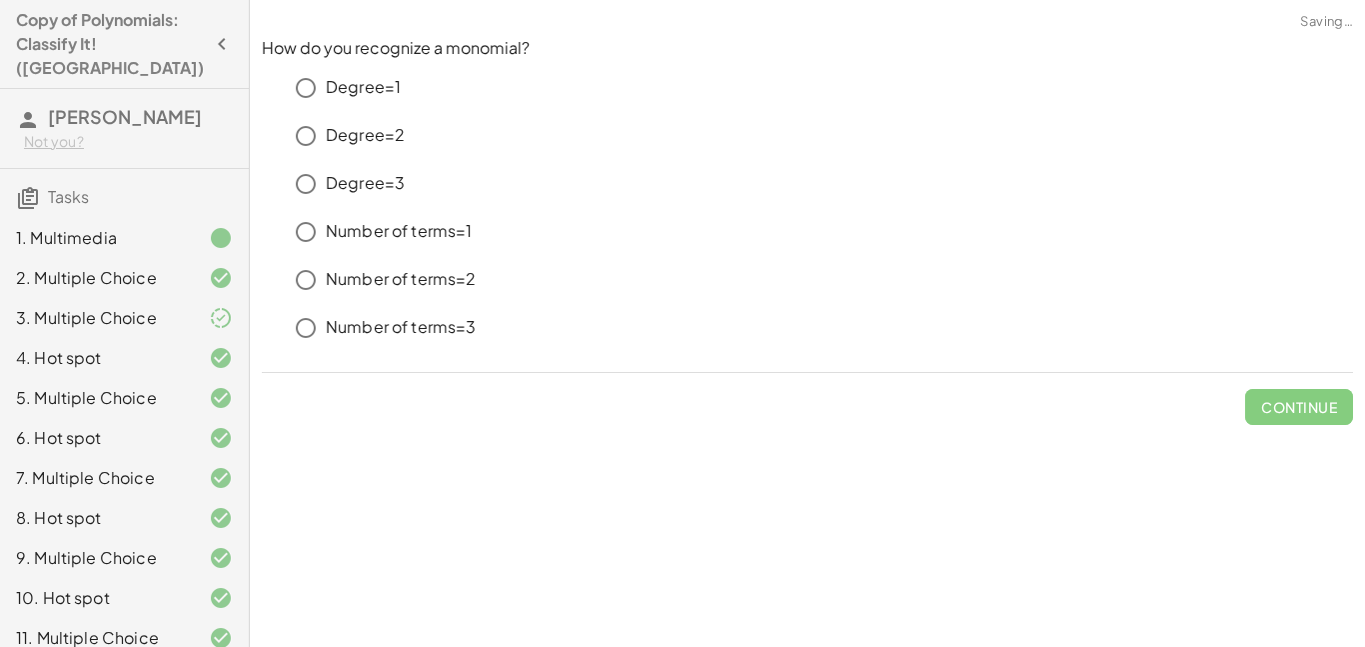
click at [378, 330] on p "Number of terms=3" at bounding box center [401, 327] width 151 height 23
click at [1293, 398] on span "Check" at bounding box center [1311, 407] width 52 height 18
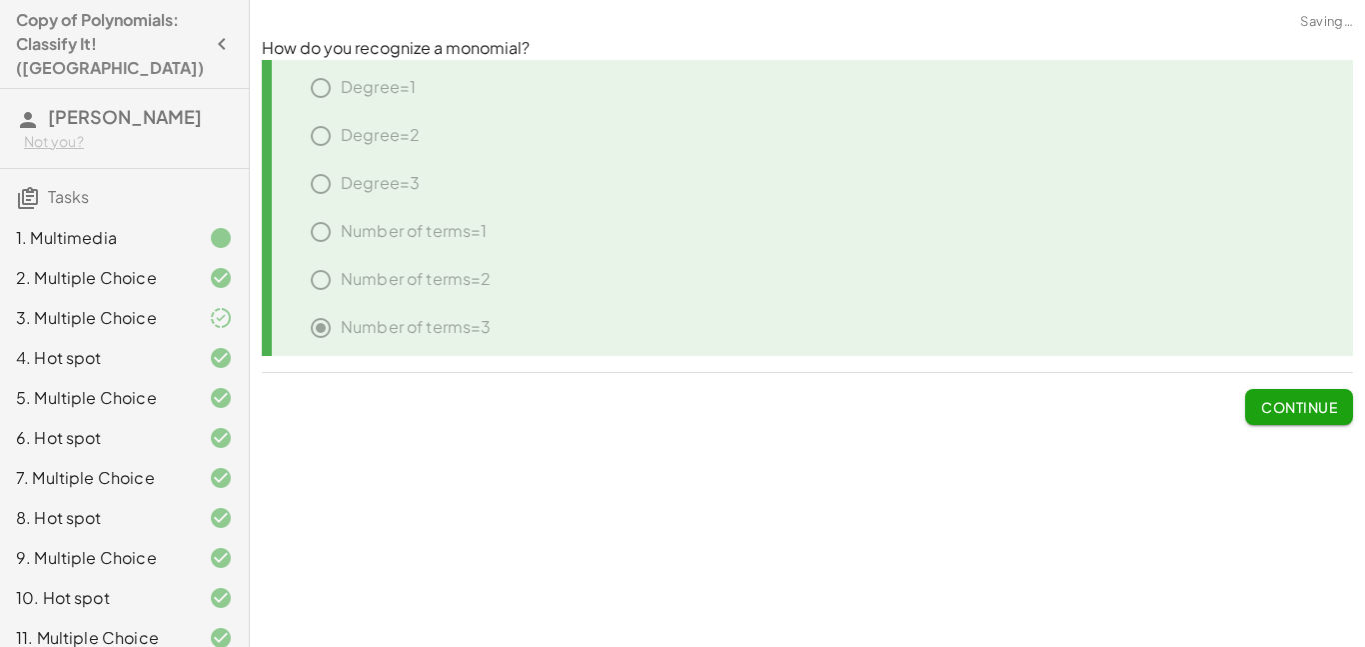
click at [1298, 401] on span "Continue" at bounding box center [1299, 407] width 76 height 18
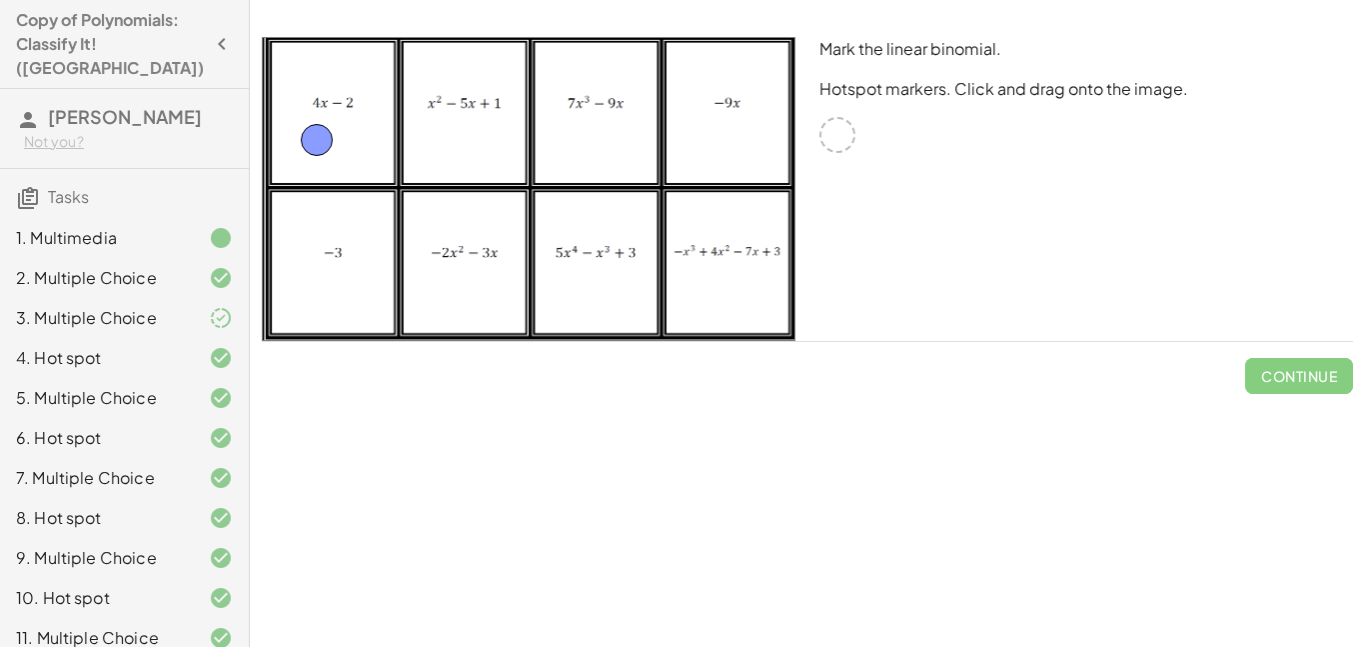
drag, startPoint x: 834, startPoint y: 134, endPoint x: 320, endPoint y: 137, distance: 513.8
click at [1306, 373] on span "Check" at bounding box center [1311, 376] width 52 height 18
click at [1302, 374] on span "Continue" at bounding box center [1299, 376] width 76 height 18
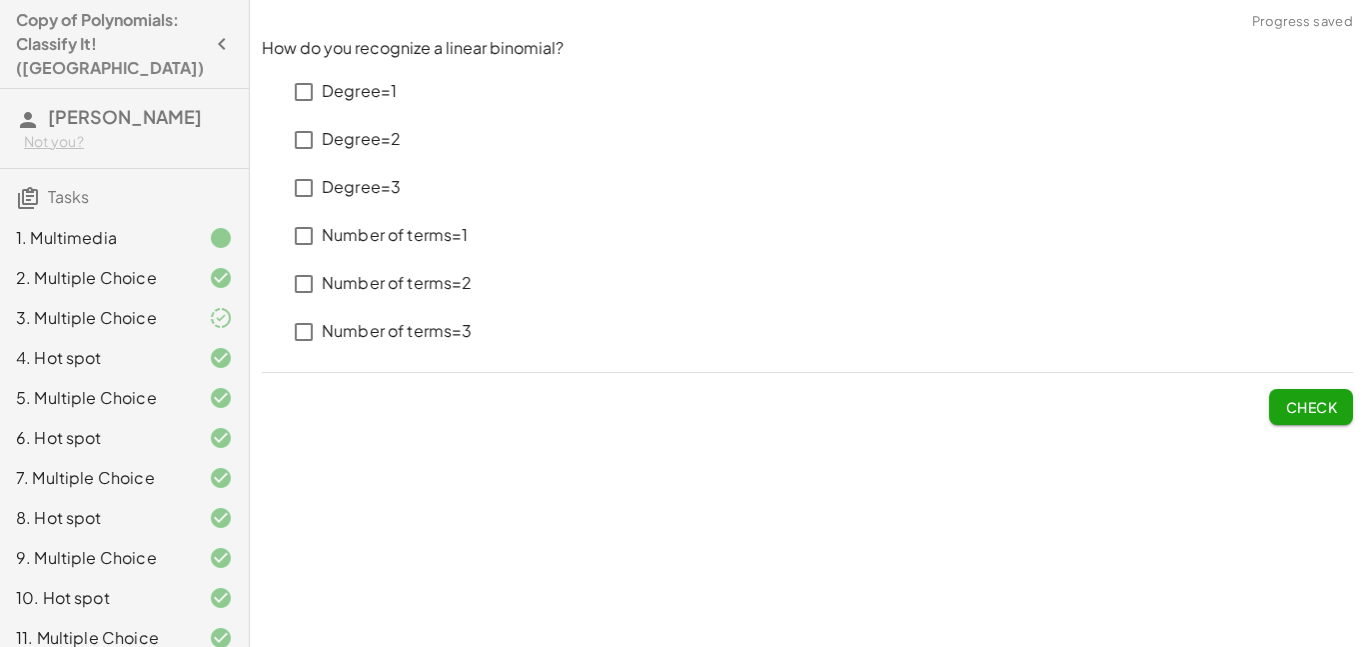
click at [366, 83] on p "Degree=1" at bounding box center [359, 91] width 75 height 23
click at [385, 289] on p "Number of terms=2" at bounding box center [397, 283] width 151 height 23
click at [1301, 404] on span "Check" at bounding box center [1311, 407] width 52 height 18
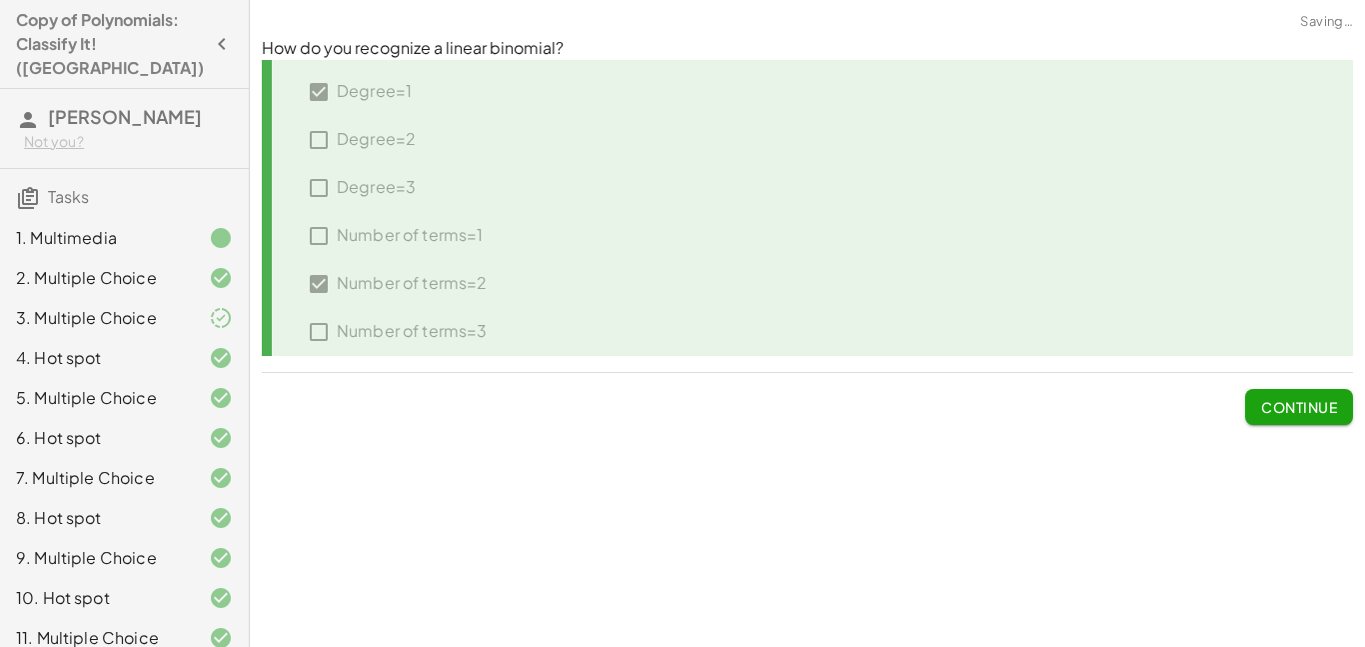
click at [1302, 405] on span "Continue" at bounding box center [1299, 407] width 76 height 18
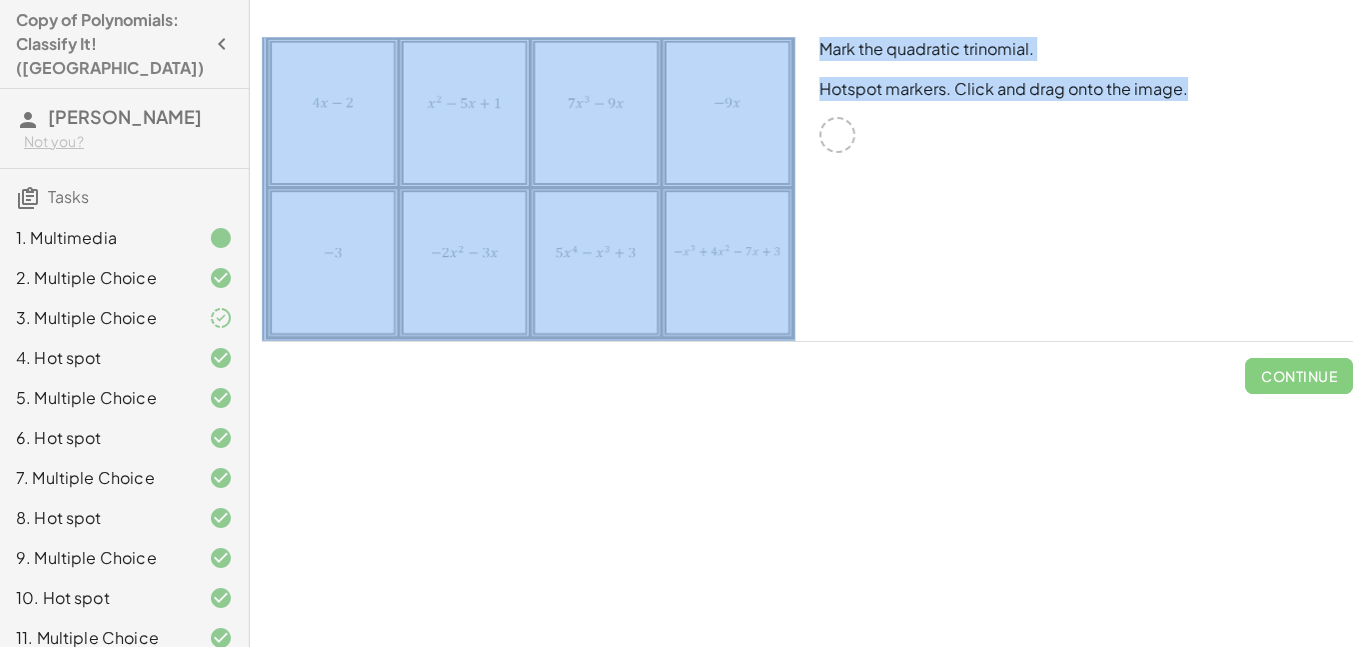
drag, startPoint x: 849, startPoint y: 139, endPoint x: 737, endPoint y: 170, distance: 116.2
click at [737, 170] on div "Mark the quadratic trinomial. Hotspot markers. Click and drag onto the image." at bounding box center [808, 189] width 1116 height 328
click at [928, 330] on div "Mark the quadratic trinomial. Hotspot markers. Click and drag onto the image." at bounding box center [1087, 189] width 558 height 328
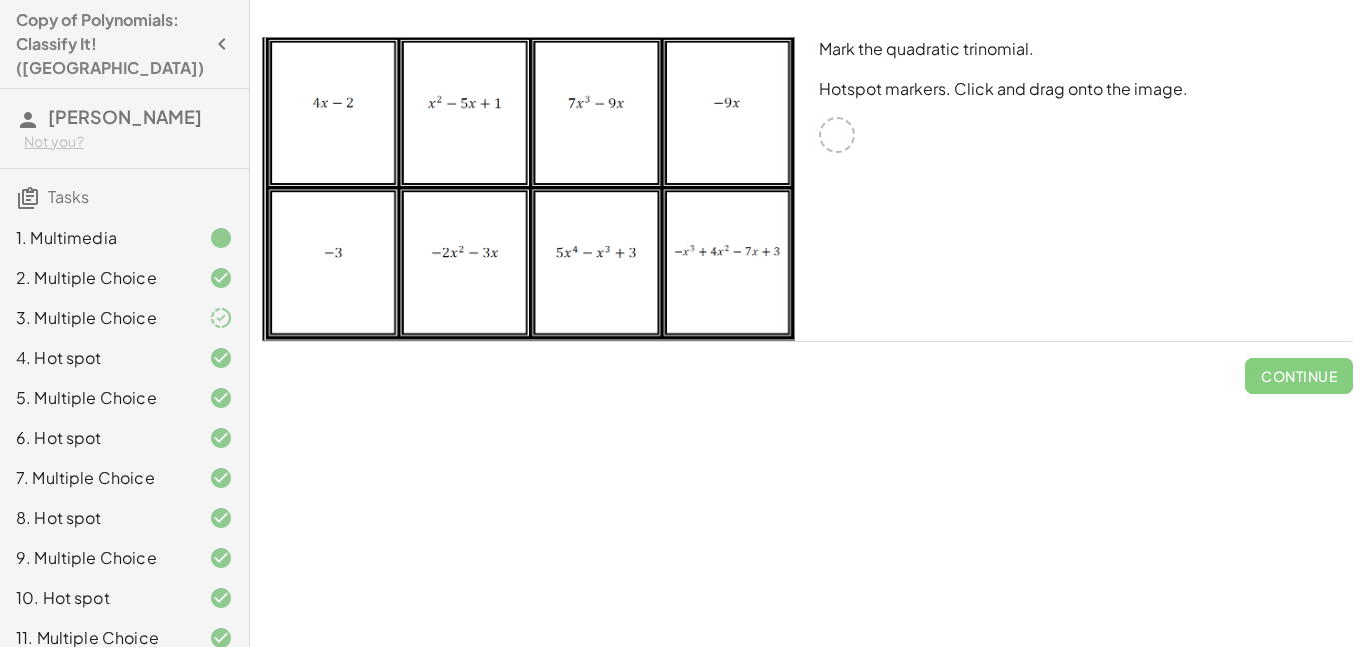
click at [461, 144] on img at bounding box center [529, 189] width 534 height 304
drag, startPoint x: 840, startPoint y: 136, endPoint x: 493, endPoint y: 151, distance: 347.2
click at [1307, 381] on span "Check" at bounding box center [1311, 376] width 52 height 18
click at [1306, 381] on span "Continue" at bounding box center [1299, 376] width 76 height 18
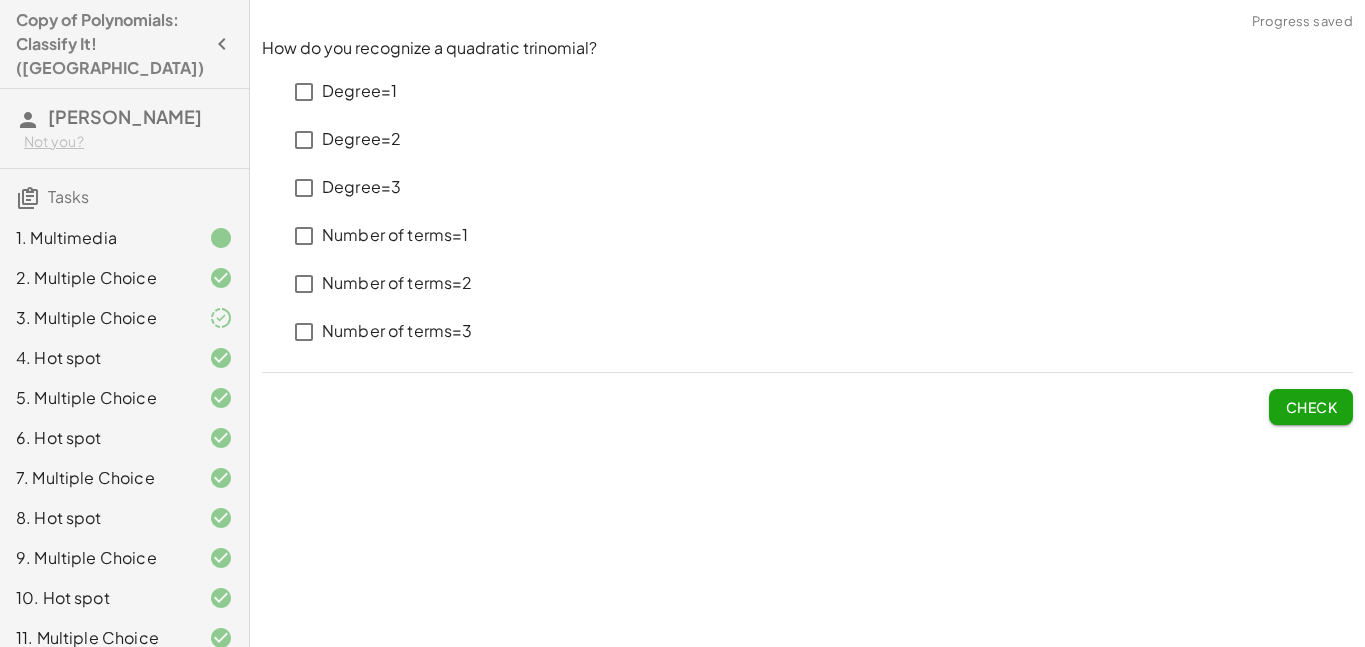
click at [362, 141] on p "Degree=2" at bounding box center [361, 139] width 79 height 23
click at [435, 329] on p "Number of terms=3" at bounding box center [397, 331] width 151 height 23
click at [1314, 412] on span "Check" at bounding box center [1311, 407] width 52 height 18
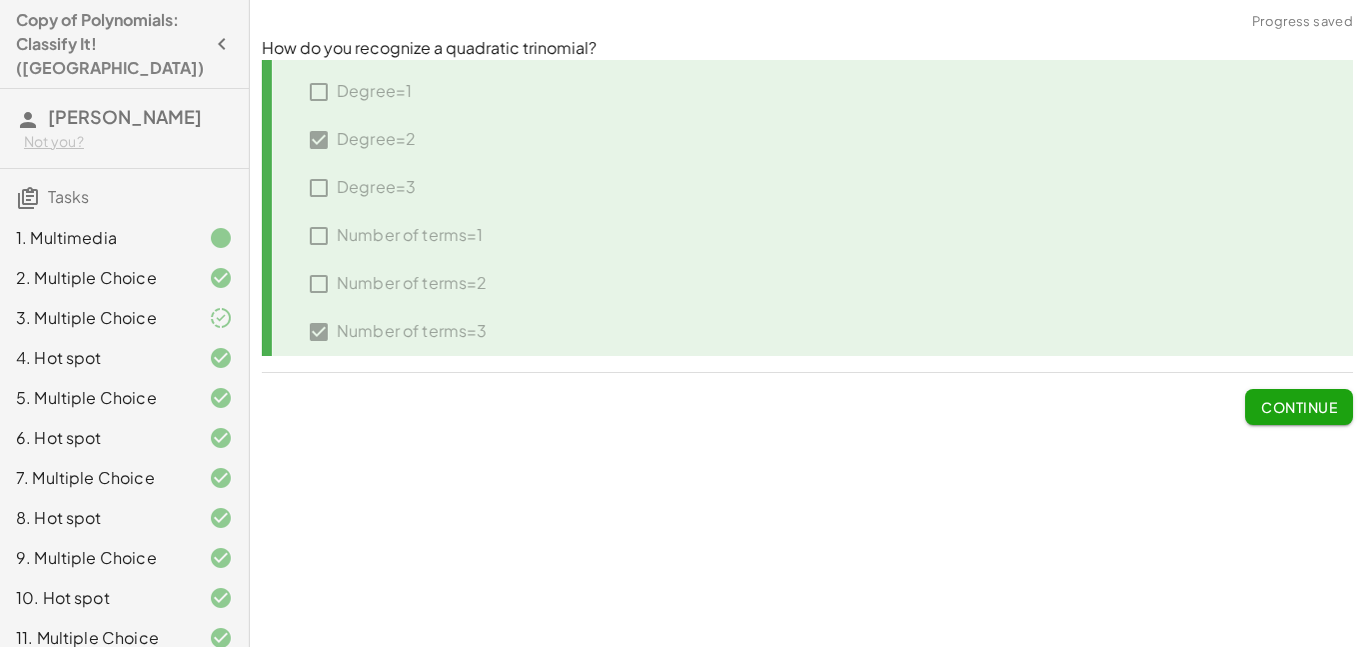
click at [1314, 412] on span "Continue" at bounding box center [1299, 407] width 76 height 18
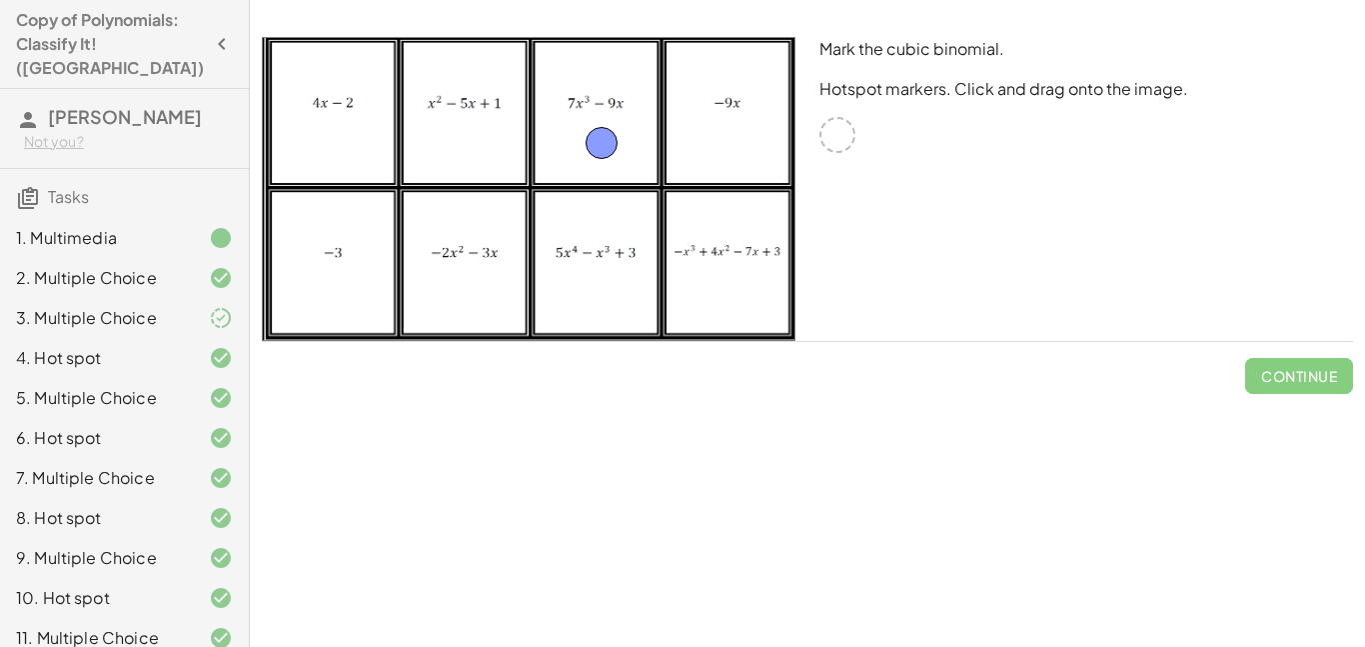
drag, startPoint x: 836, startPoint y: 139, endPoint x: 600, endPoint y: 149, distance: 236.1
click at [1288, 375] on span "Check" at bounding box center [1311, 376] width 52 height 18
click at [1290, 379] on span "Continue" at bounding box center [1299, 376] width 76 height 18
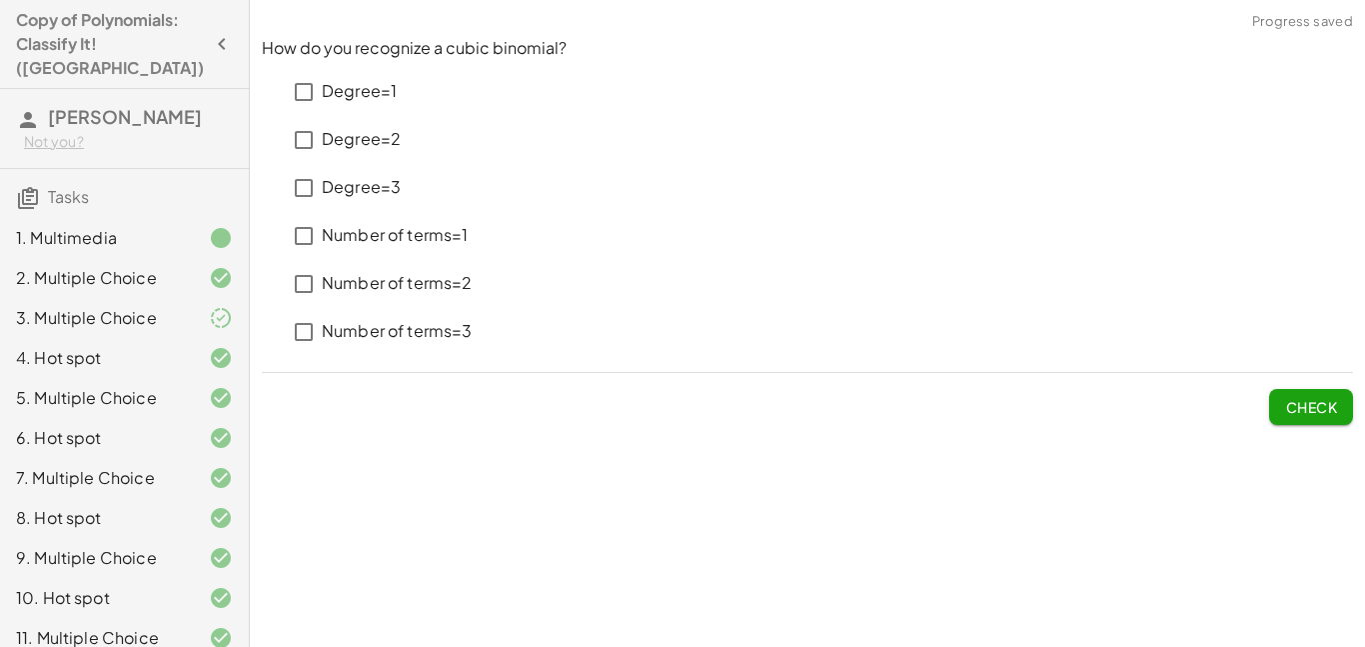
click at [379, 186] on p "Degree=3" at bounding box center [361, 187] width 79 height 23
click at [378, 288] on p "Number of terms=2" at bounding box center [397, 283] width 151 height 23
click at [1300, 408] on span "Check" at bounding box center [1311, 407] width 52 height 18
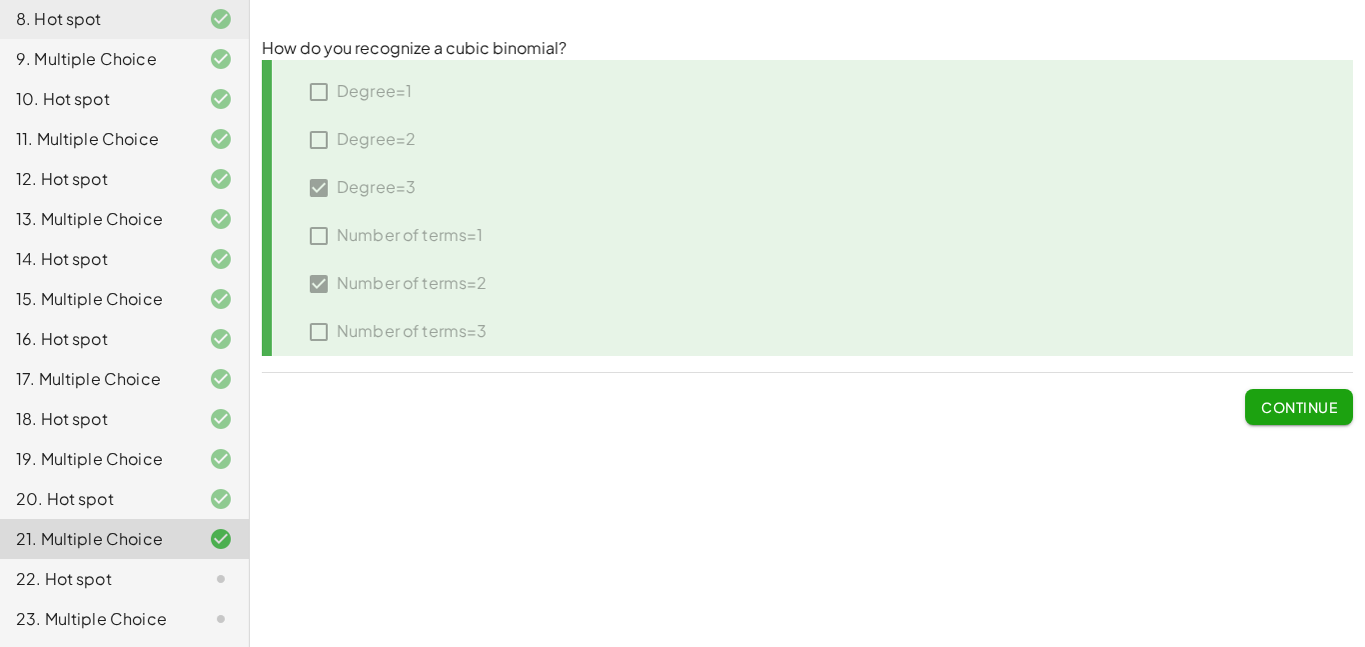
scroll to position [515, 0]
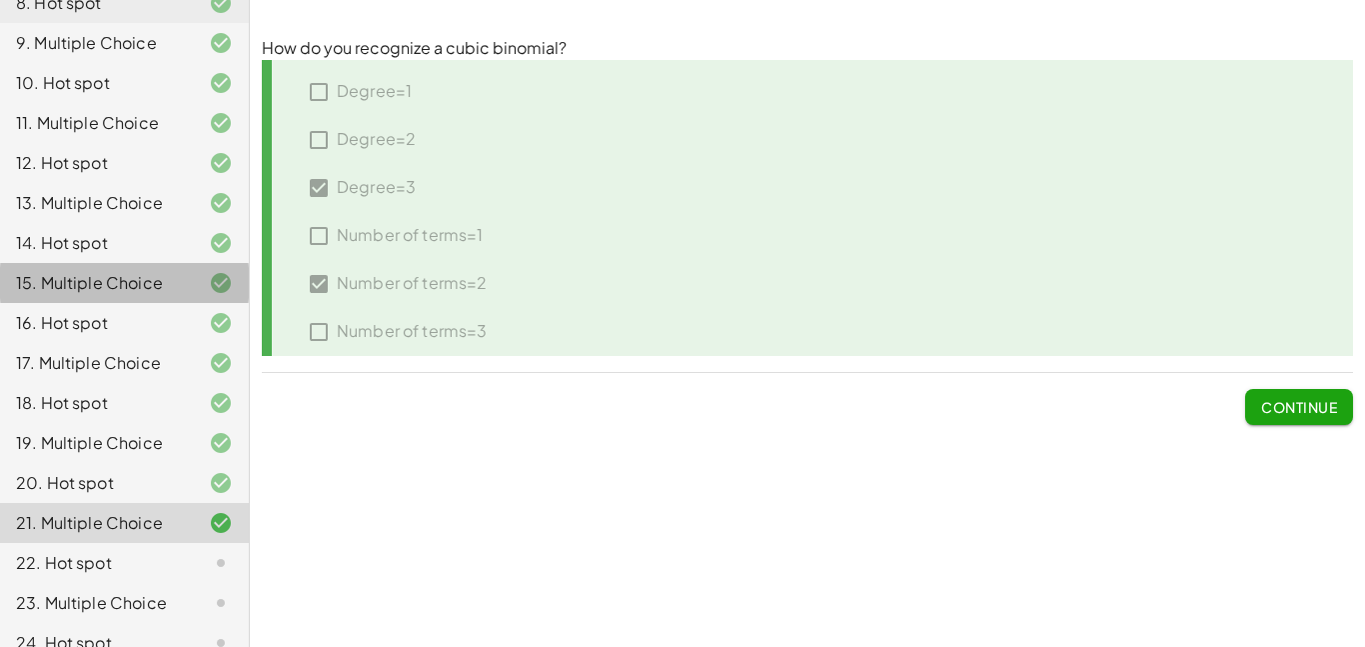
click at [121, 271] on div "15. Multiple Choice" at bounding box center [96, 283] width 161 height 24
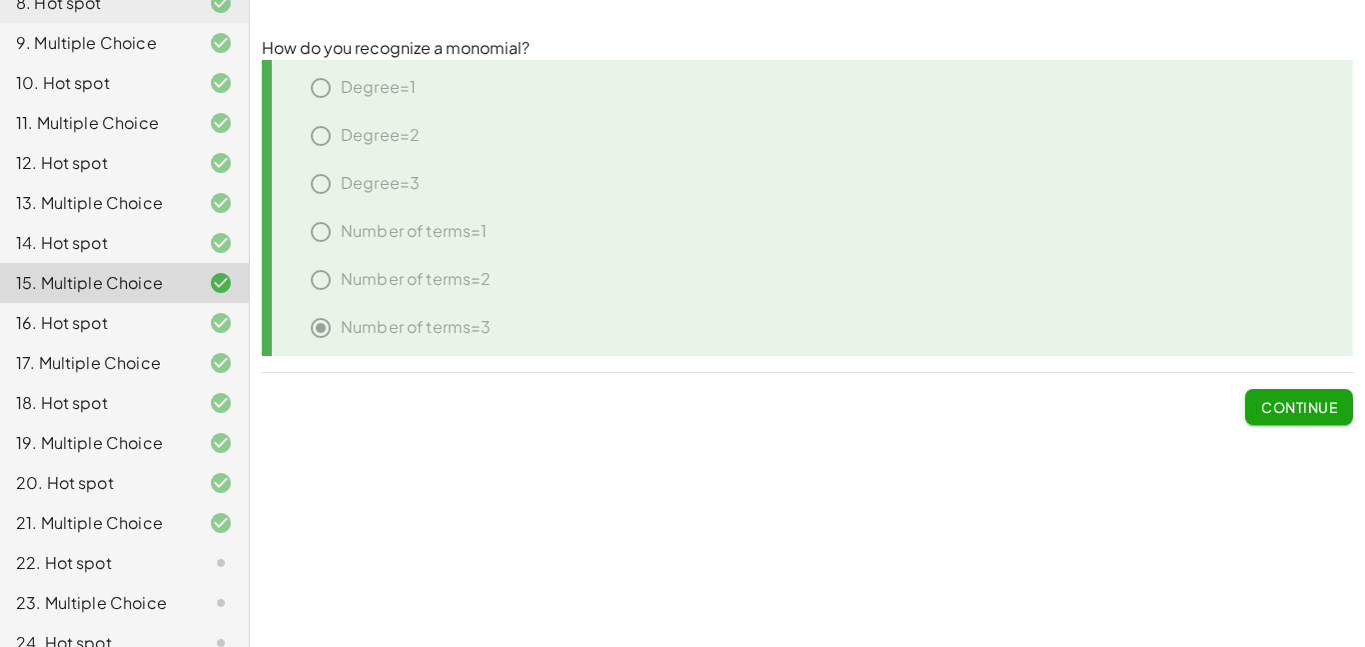
click at [109, 231] on div "14. Hot spot" at bounding box center [96, 243] width 161 height 24
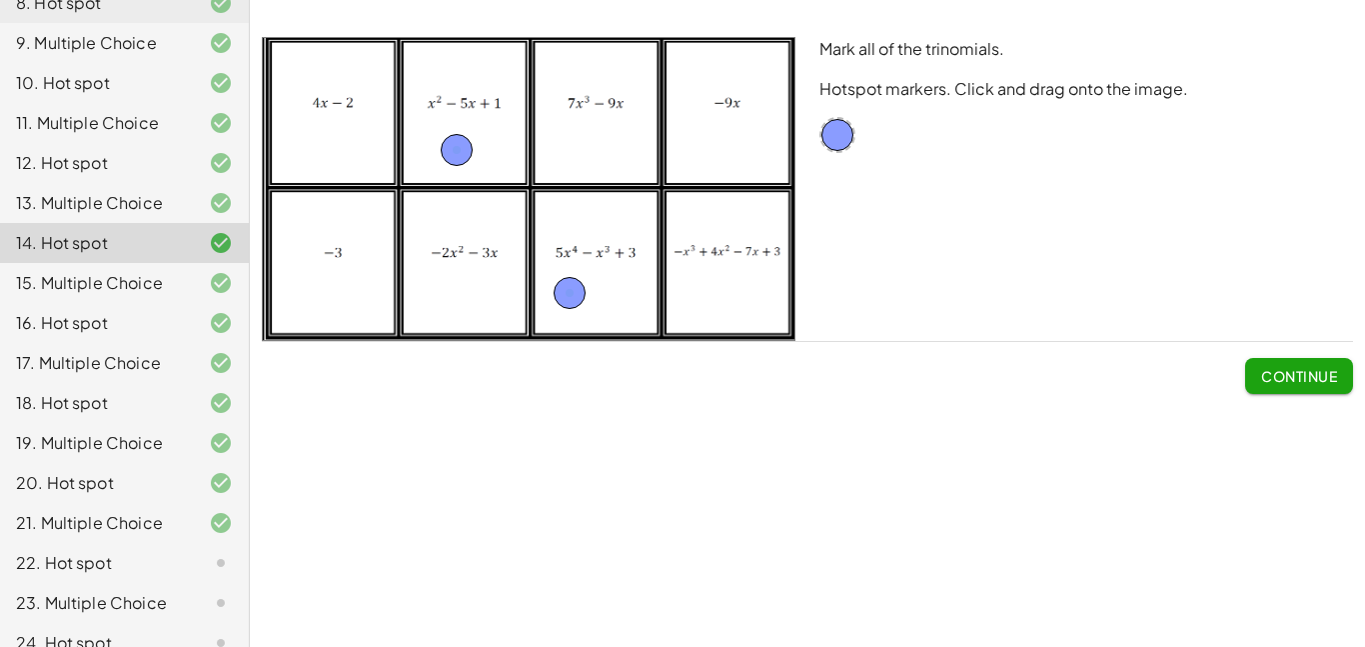
click at [151, 271] on div "15. Multiple Choice" at bounding box center [96, 283] width 161 height 24
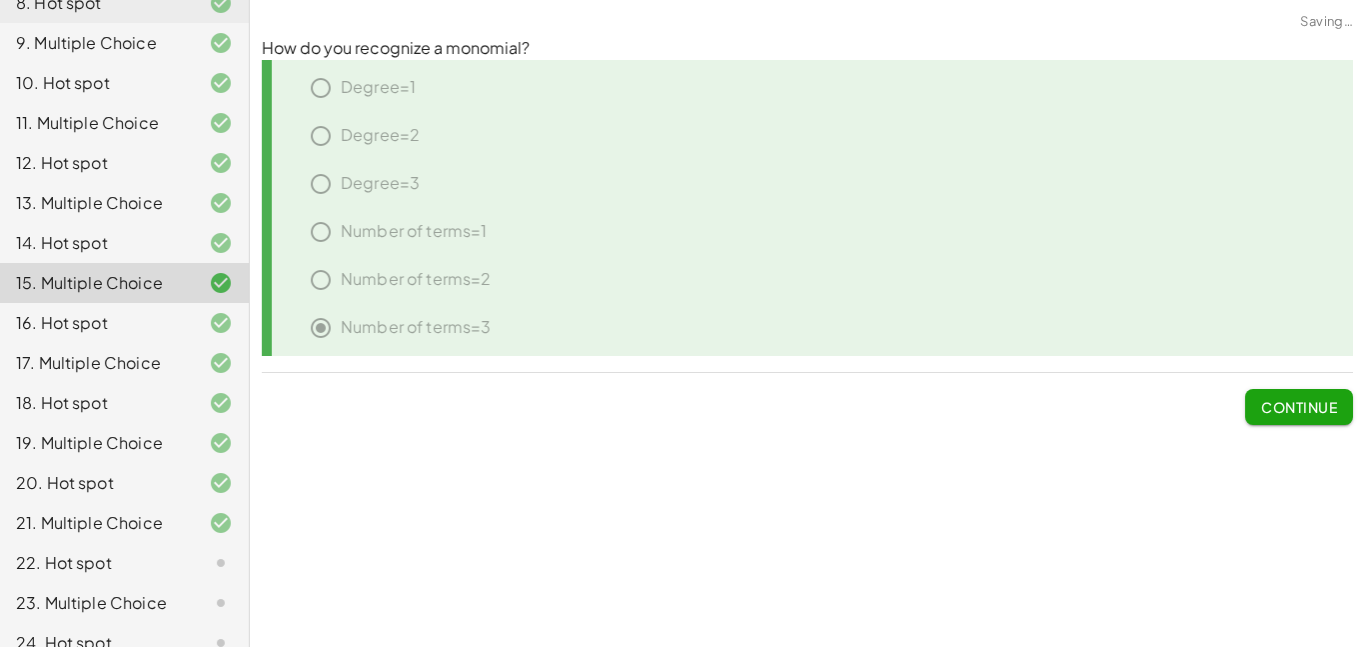
click at [162, 551] on div "22. Hot spot" at bounding box center [96, 563] width 161 height 24
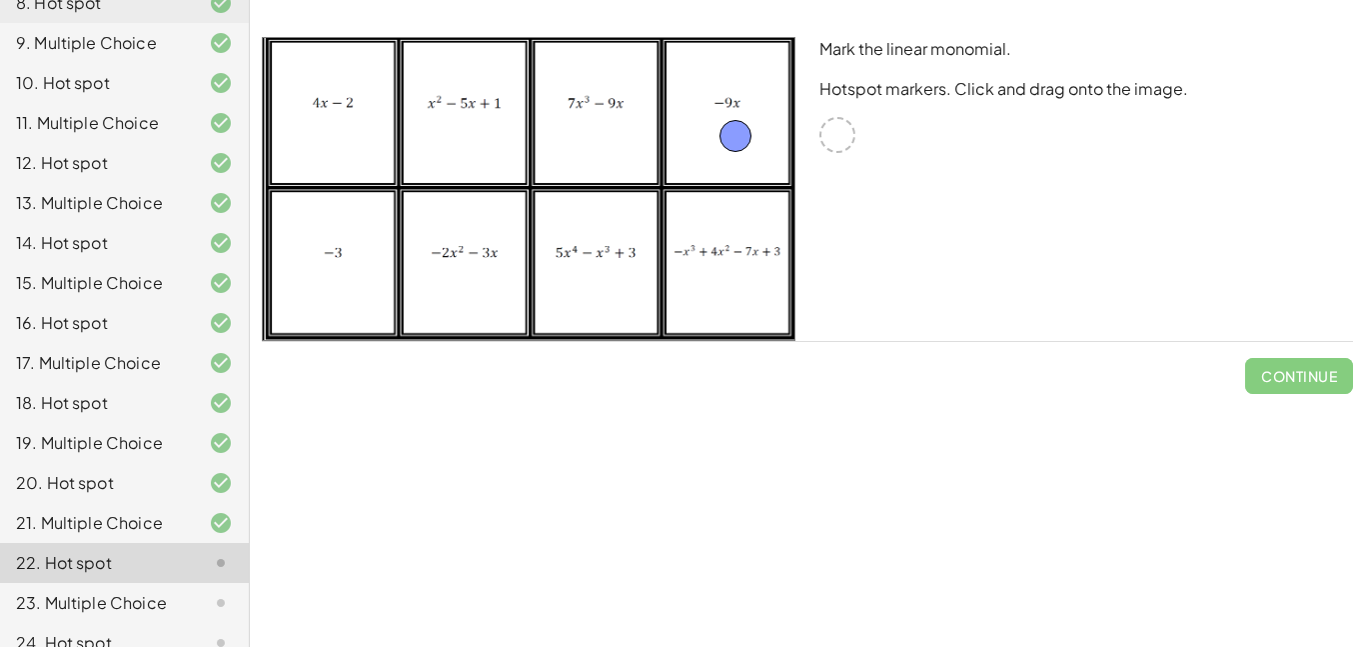
drag, startPoint x: 838, startPoint y: 142, endPoint x: 736, endPoint y: 146, distance: 102.0
click at [1317, 378] on span "Check" at bounding box center [1311, 376] width 52 height 18
click at [1319, 382] on span "Continue" at bounding box center [1299, 376] width 76 height 18
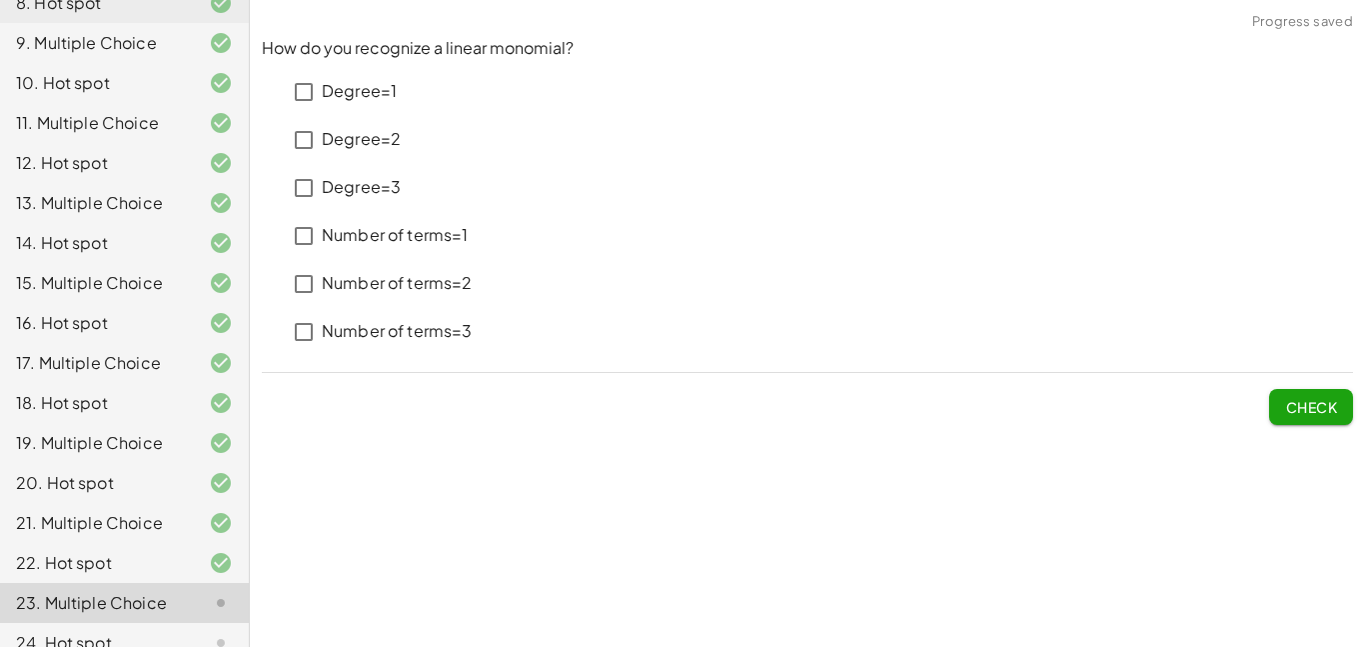
click at [352, 92] on p "Degree=1" at bounding box center [359, 91] width 75 height 23
click at [398, 233] on p "Number of terms=1" at bounding box center [395, 235] width 147 height 23
click at [1296, 412] on span "Check" at bounding box center [1311, 407] width 52 height 18
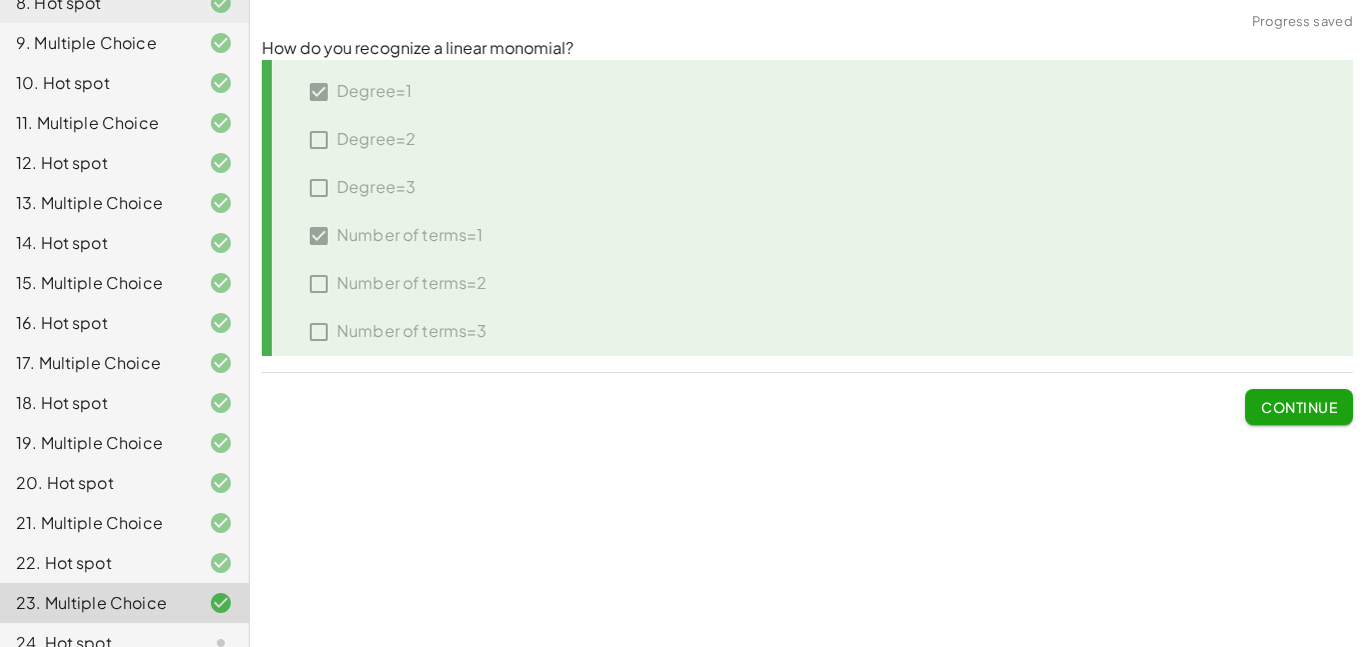
click at [1247, 403] on button "Continue" at bounding box center [1299, 407] width 108 height 36
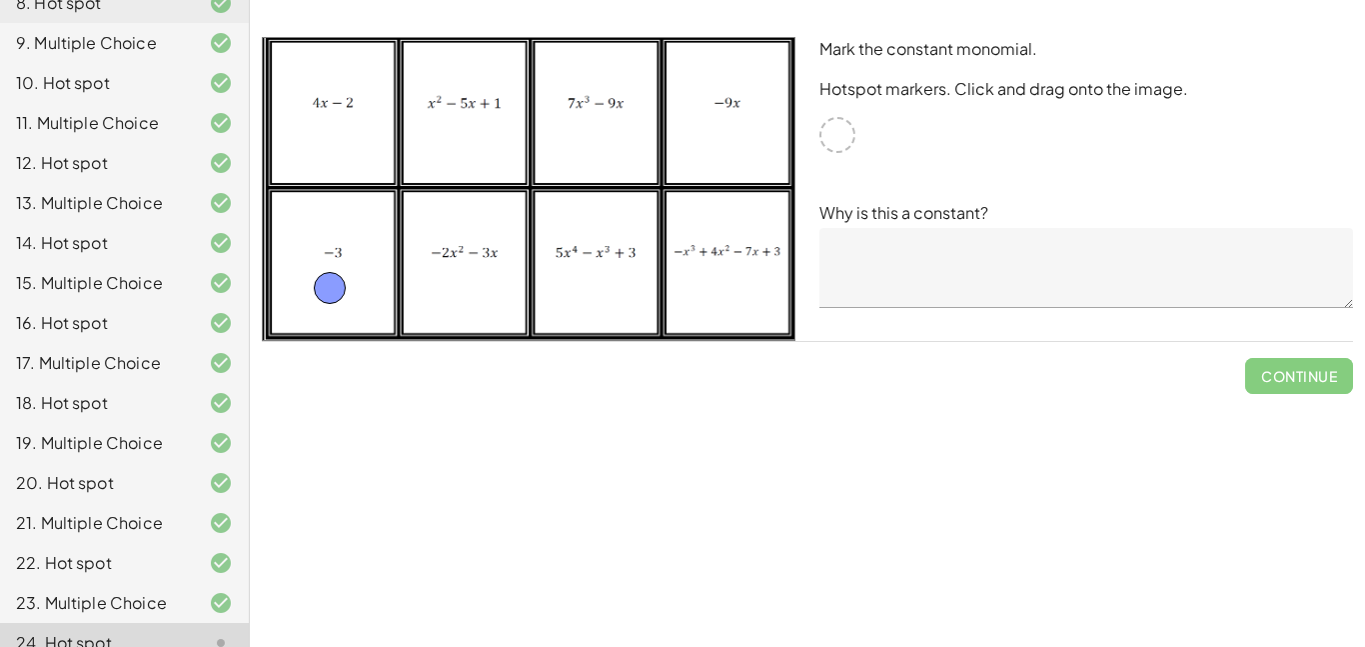
drag, startPoint x: 842, startPoint y: 132, endPoint x: 337, endPoint y: 290, distance: 528.9
click at [991, 279] on textarea at bounding box center [1087, 268] width 534 height 80
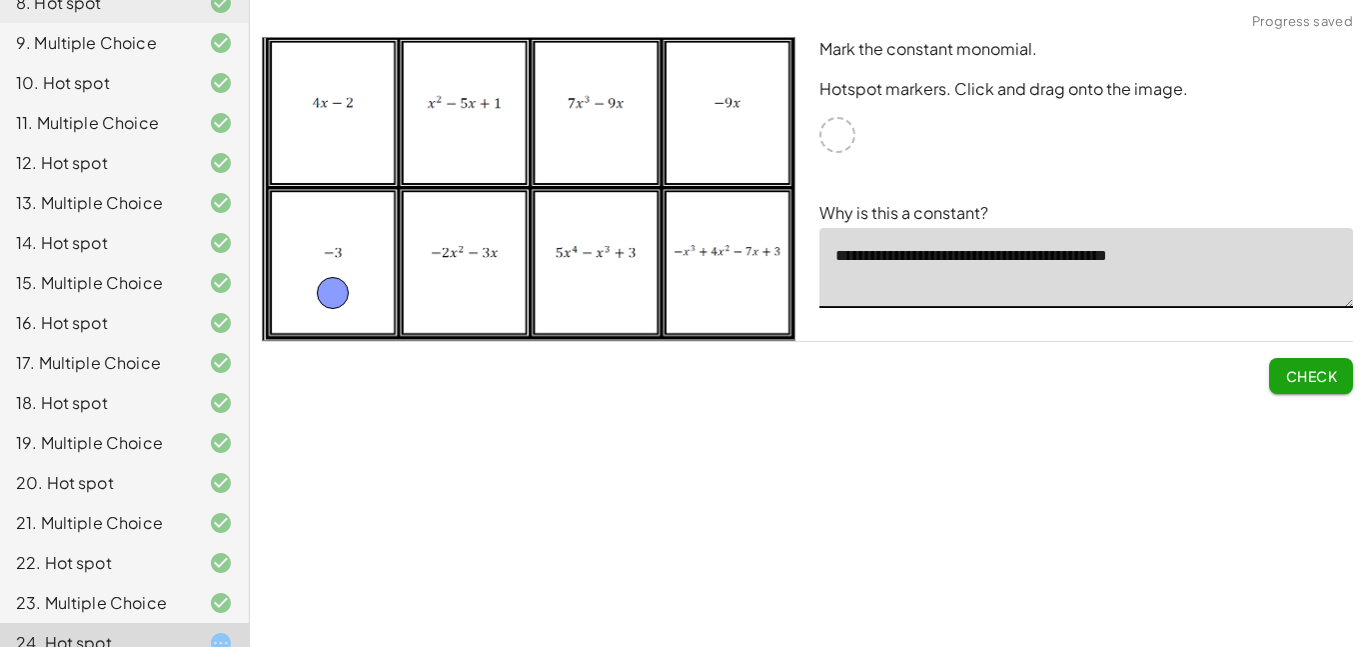
click at [1293, 372] on span "Check" at bounding box center [1311, 376] width 52 height 18
type textarea "**********"
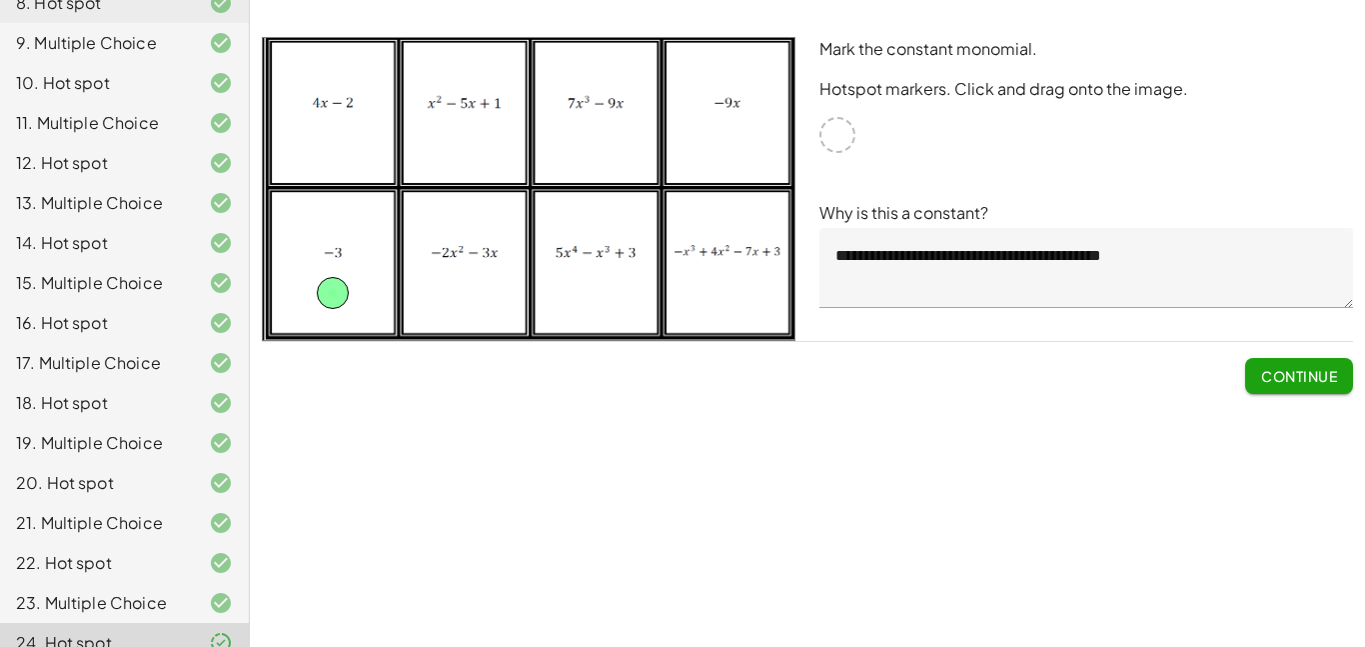
click at [1270, 375] on span "Continue" at bounding box center [1299, 376] width 76 height 18
